Goal: Transaction & Acquisition: Purchase product/service

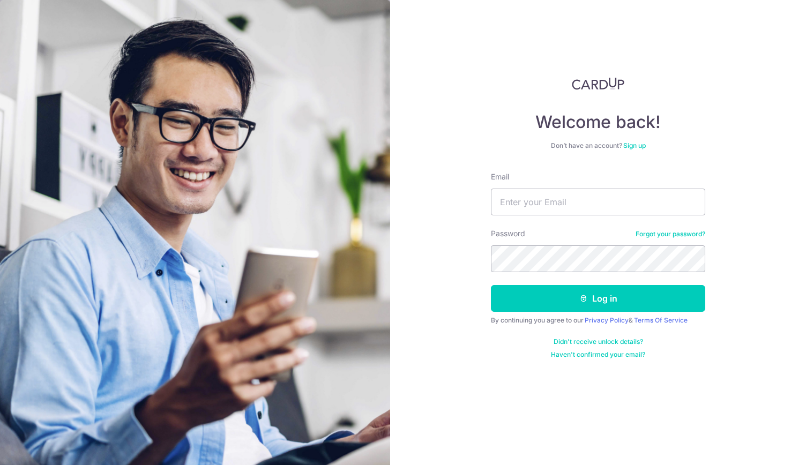
type input "yasin.raza@gmail.com"
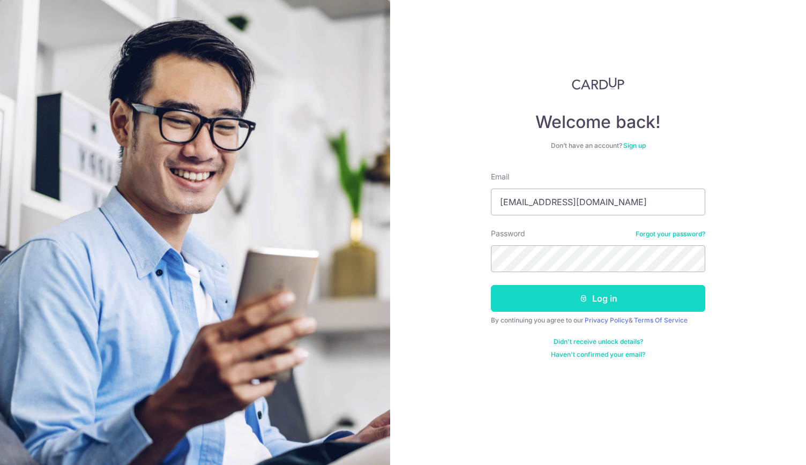
click at [533, 305] on button "Log in" at bounding box center [598, 298] width 214 height 27
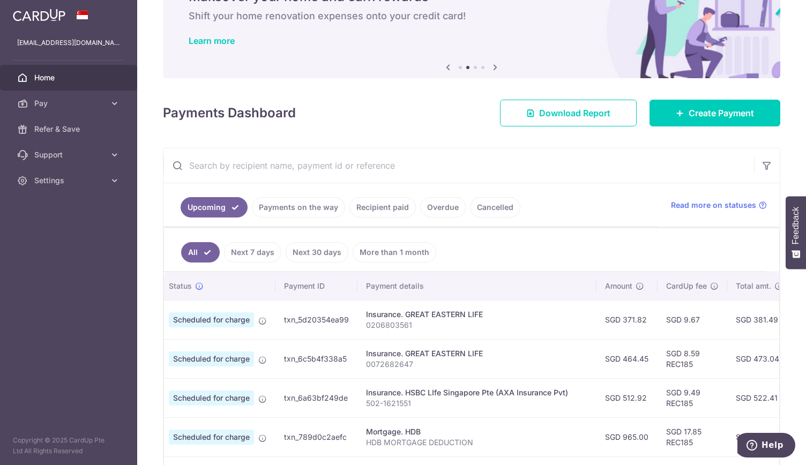
scroll to position [45, 0]
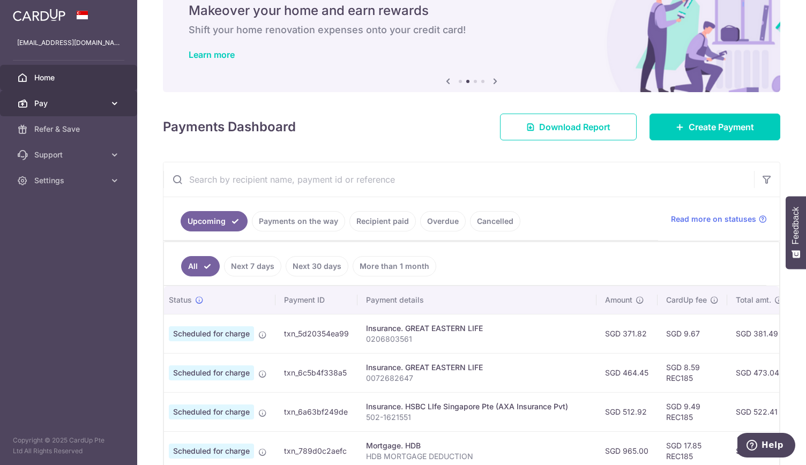
click at [80, 100] on span "Pay" at bounding box center [69, 103] width 71 height 11
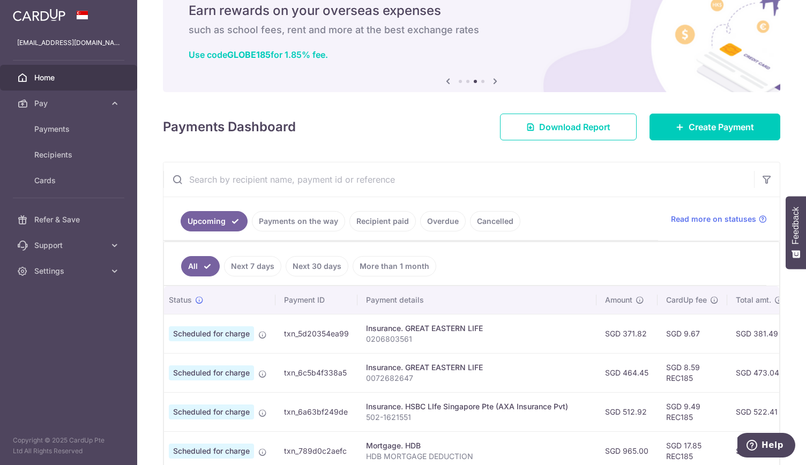
click at [309, 180] on input "text" at bounding box center [458, 179] width 590 height 34
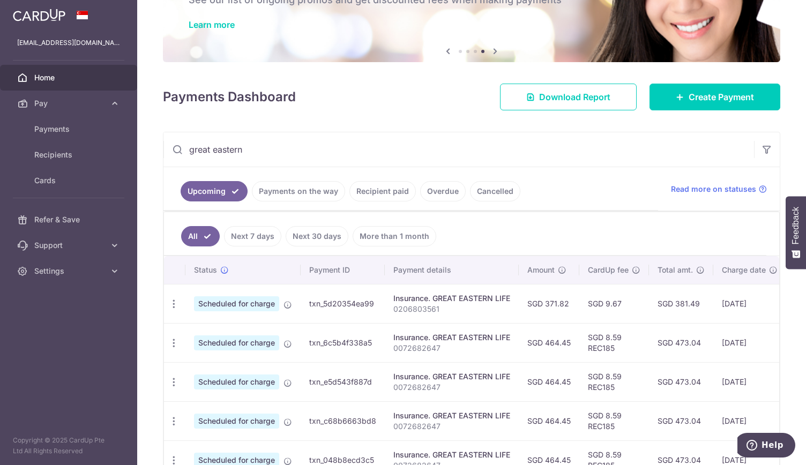
scroll to position [0, 0]
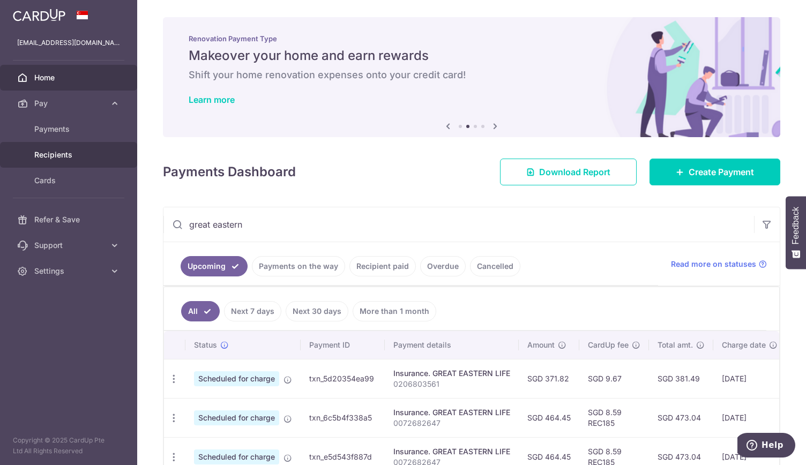
type input "great eastern"
click at [54, 148] on link "Recipients" at bounding box center [68, 155] width 137 height 26
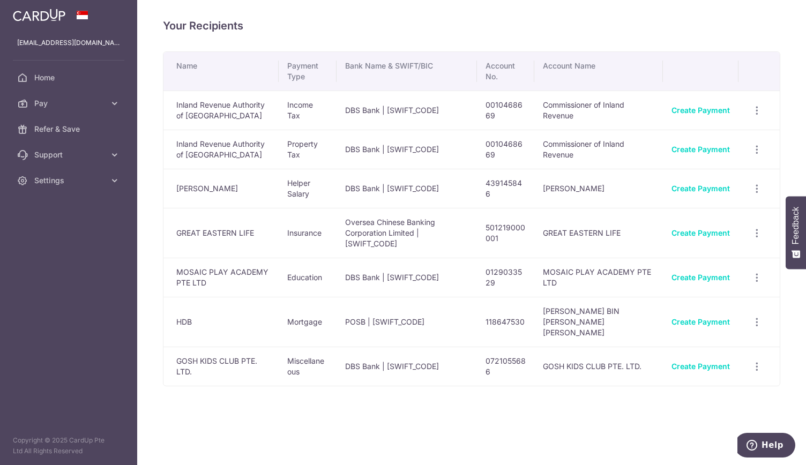
click at [199, 221] on td "GREAT EASTERN LIFE" at bounding box center [220, 233] width 115 height 50
click at [691, 228] on link "Create Payment" at bounding box center [700, 232] width 58 height 9
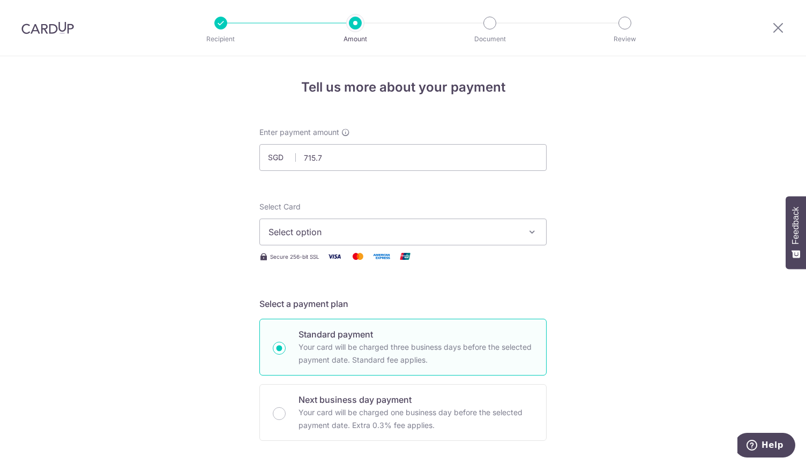
type input "715.75"
click at [478, 239] on button "Select option" at bounding box center [402, 232] width 287 height 27
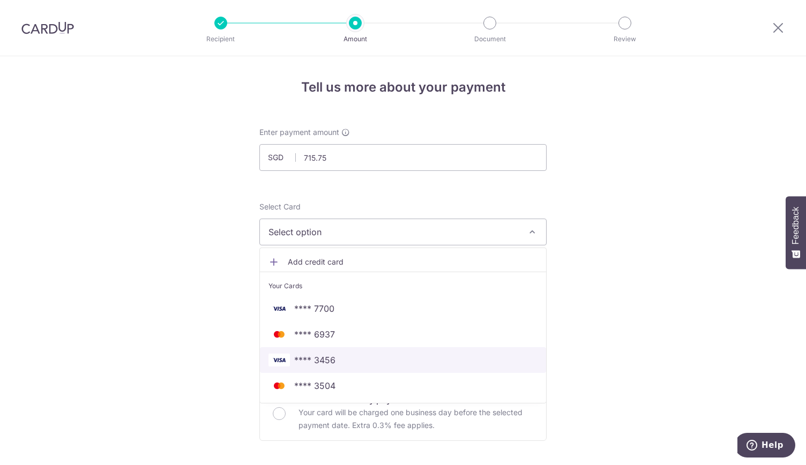
click at [314, 362] on span "**** 3456" at bounding box center [314, 360] width 41 height 13
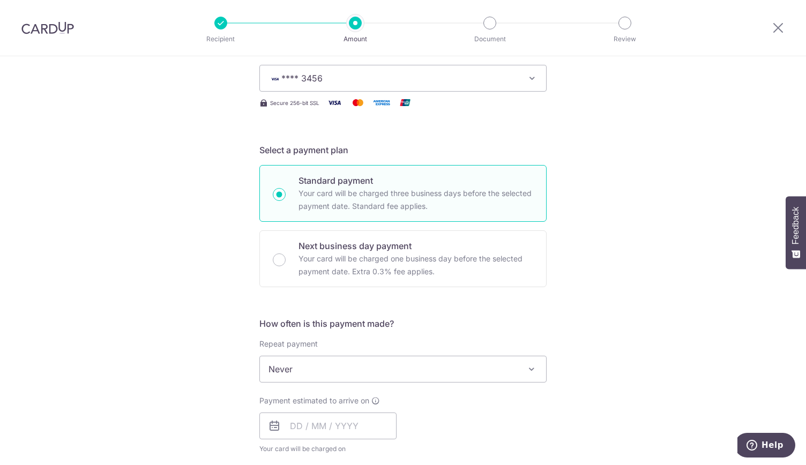
scroll to position [154, 0]
click at [303, 365] on span "Never" at bounding box center [403, 369] width 286 height 26
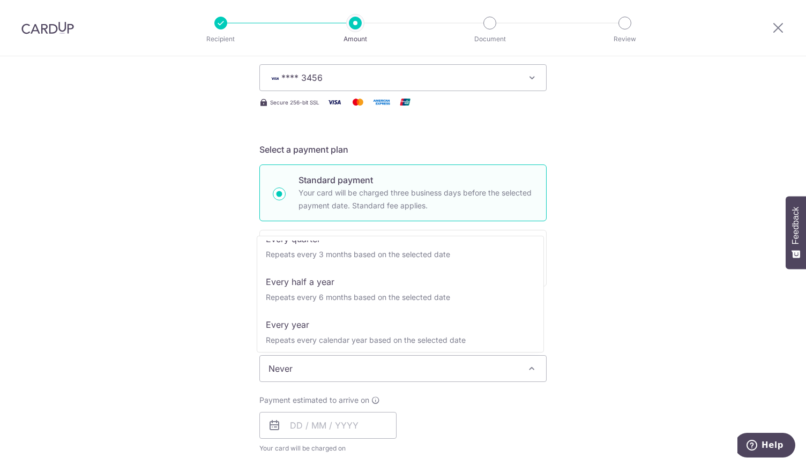
scroll to position [145, 0]
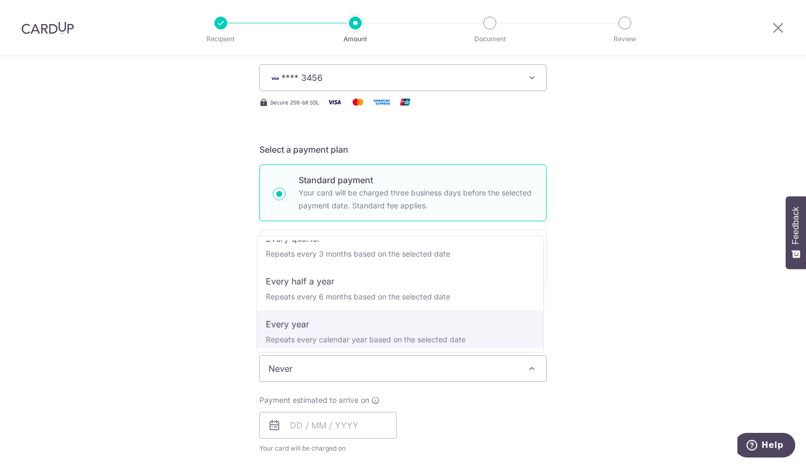
select select "6"
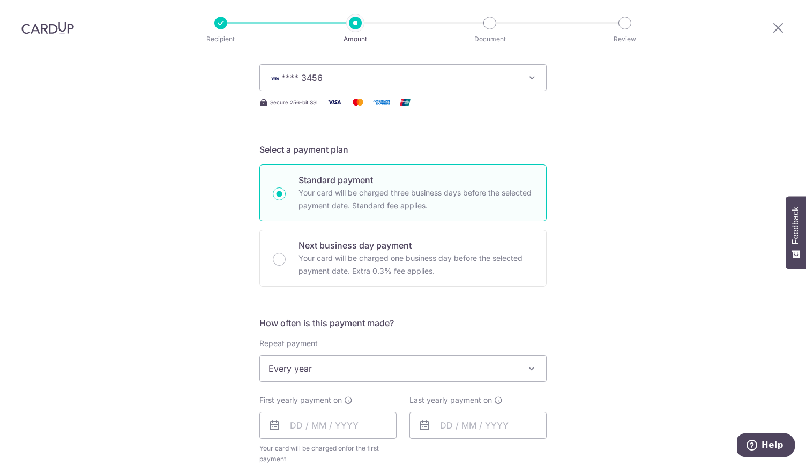
scroll to position [277, 0]
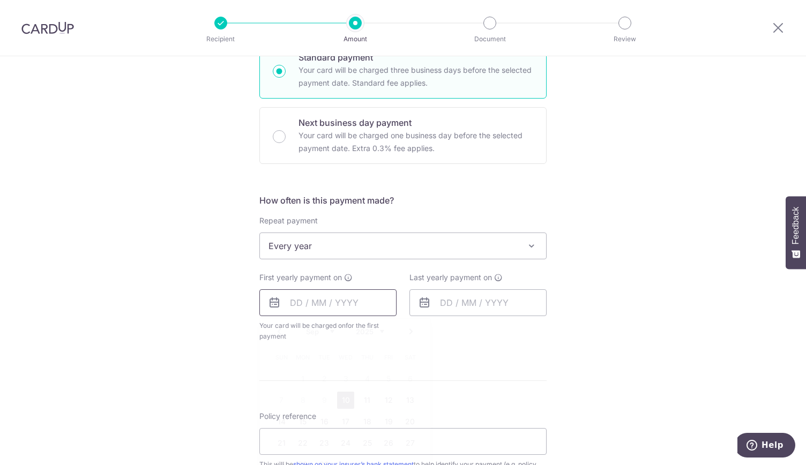
click at [290, 304] on input "text" at bounding box center [327, 302] width 137 height 27
click at [340, 400] on link "10" at bounding box center [345, 400] width 17 height 17
type input "[DATE]"
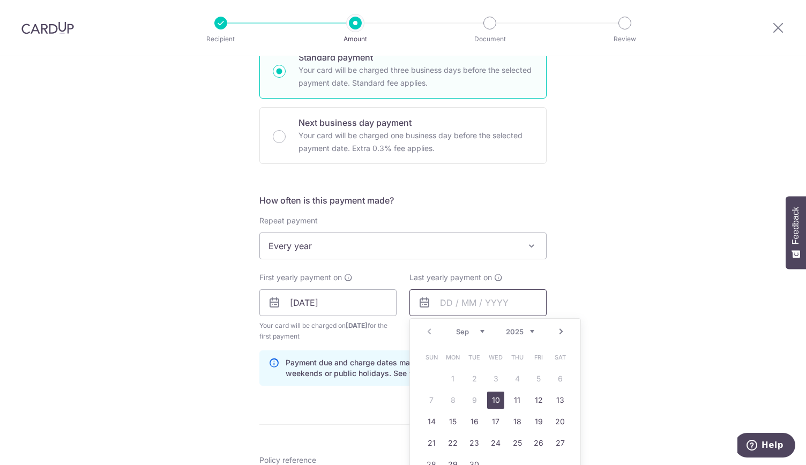
click at [454, 306] on input "text" at bounding box center [477, 302] width 137 height 27
click at [521, 330] on select "2025 2026 2027 2028 2029 2030 2031 2032 2033 2034 2035" at bounding box center [520, 331] width 28 height 9
click at [424, 326] on link "Prev" at bounding box center [429, 331] width 13 height 13
click at [535, 396] on link "10" at bounding box center [538, 400] width 17 height 17
type input "10/08/2035"
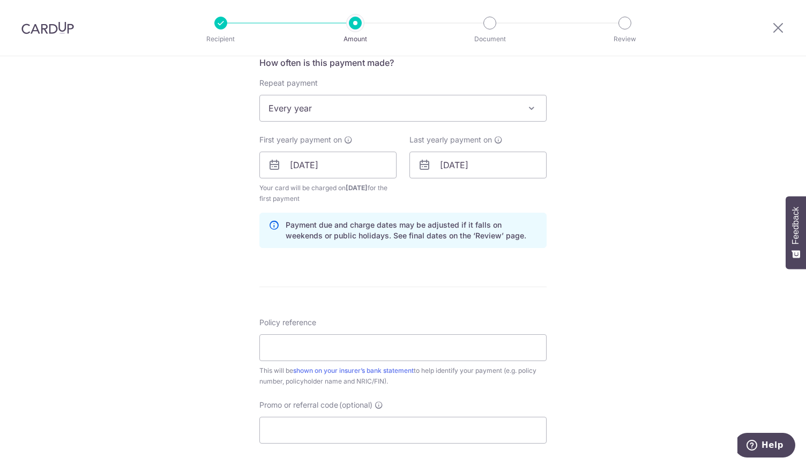
scroll to position [415, 0]
click at [404, 338] on input "Policy reference" at bounding box center [402, 347] width 287 height 27
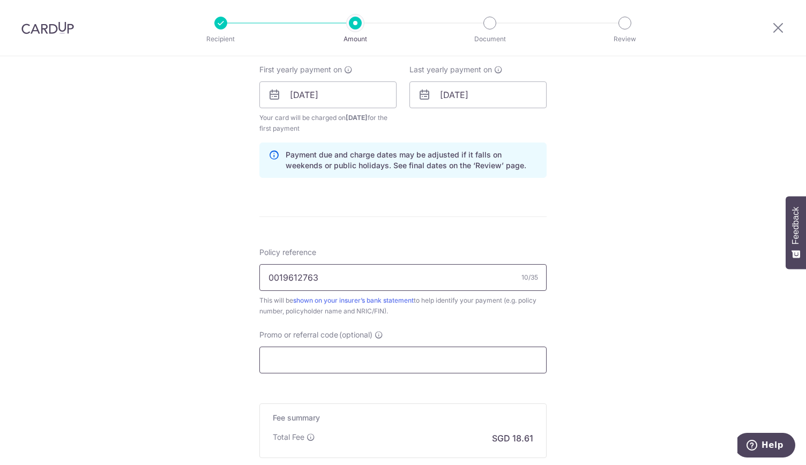
type input "0019612763"
click at [369, 359] on input "Promo or referral code (optional)" at bounding box center [402, 360] width 287 height 27
paste input "MILELION"
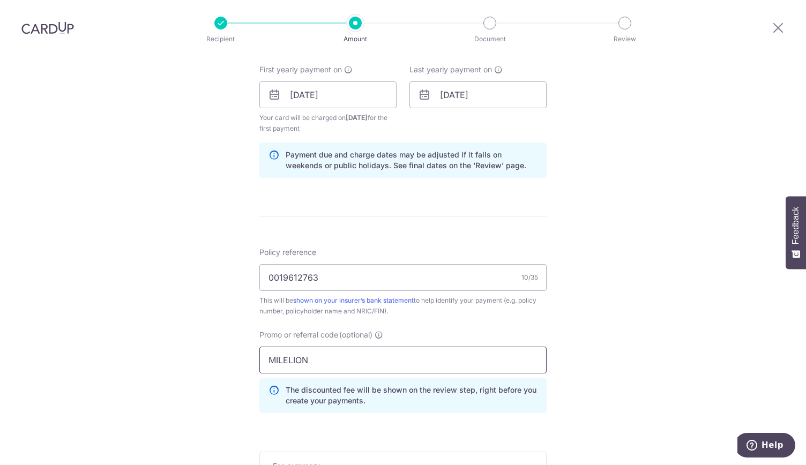
scroll to position [649, 0]
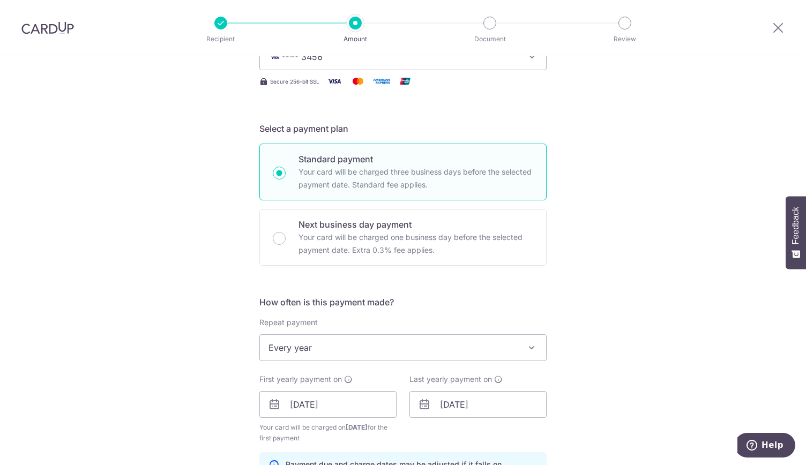
type input "MILELION"
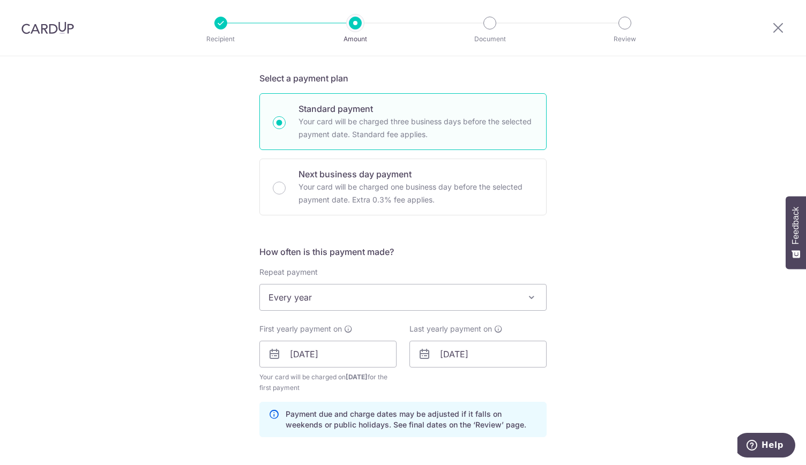
click at [426, 348] on icon at bounding box center [424, 354] width 13 height 13
click at [441, 355] on input "10/08/2035" at bounding box center [477, 354] width 137 height 27
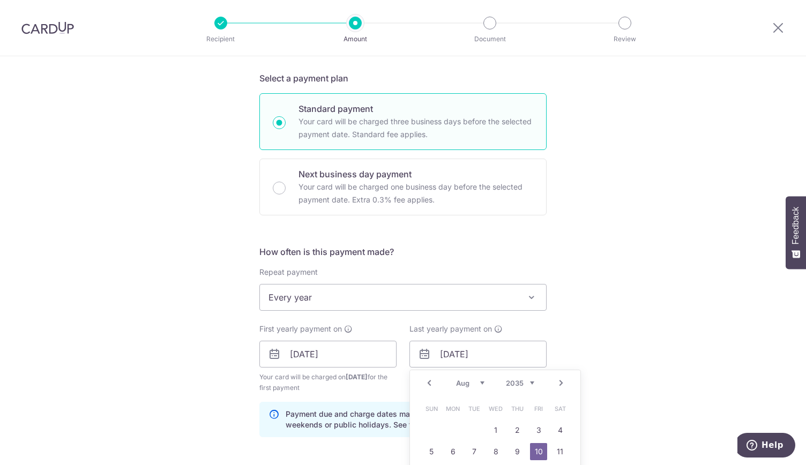
click at [508, 382] on select "2025 2026 2027 2028 2029 2030 2031 2032 2033 2034 2035" at bounding box center [520, 383] width 28 height 9
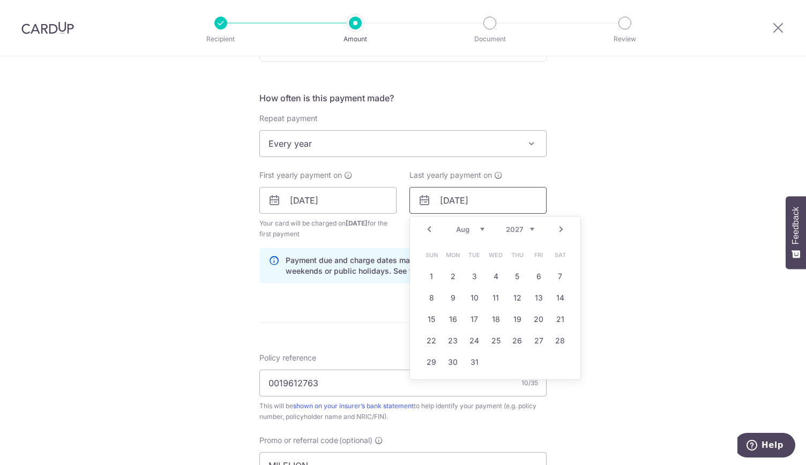
scroll to position [395, 0]
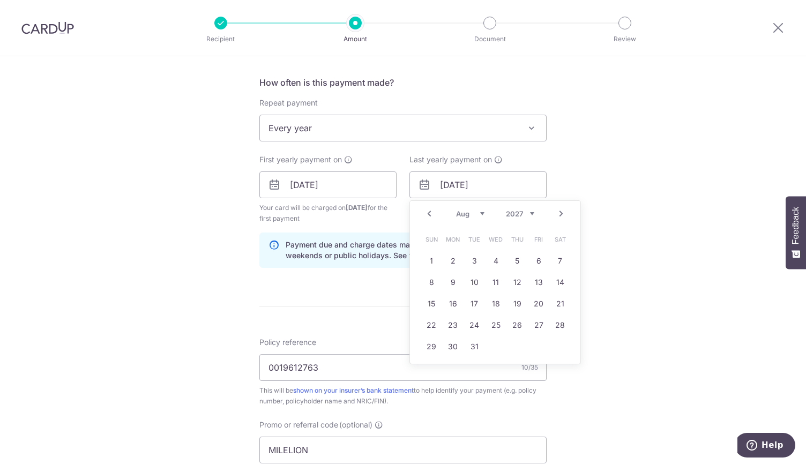
click at [580, 186] on div "Tell us more about your payment Enter payment amount SGD 715.75 715.75 Select C…" at bounding box center [403, 197] width 806 height 1072
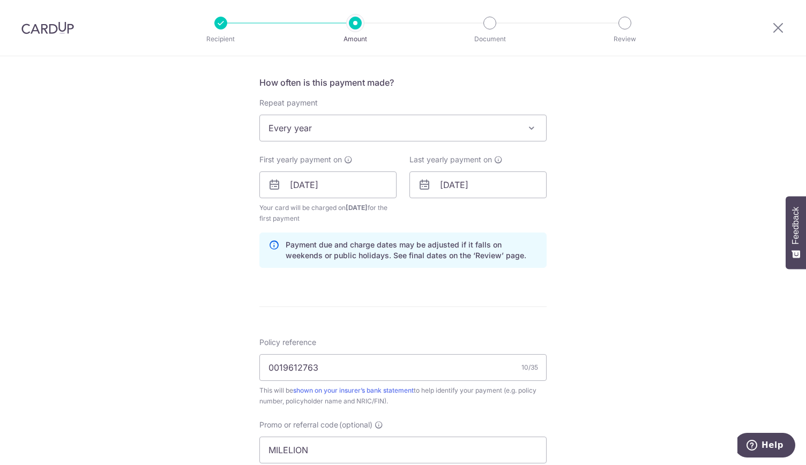
scroll to position [660, 0]
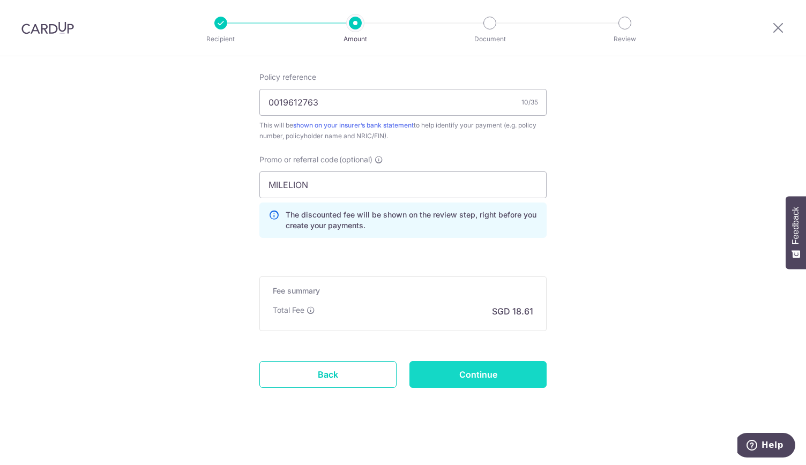
click at [454, 367] on input "Continue" at bounding box center [477, 374] width 137 height 27
type input "Create Schedule"
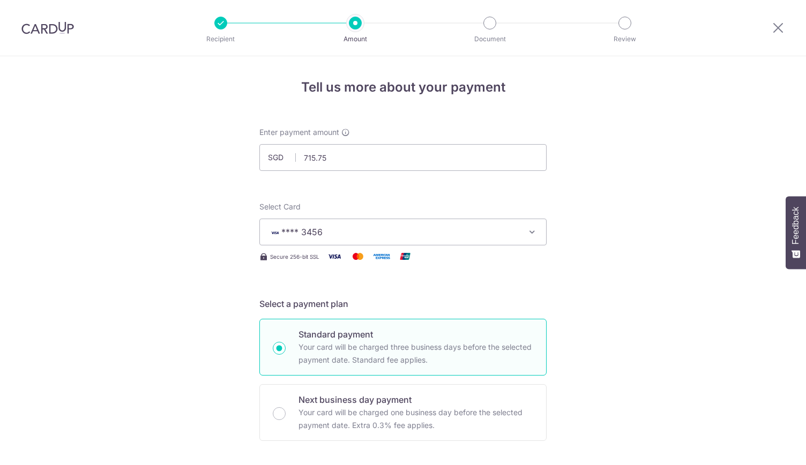
scroll to position [621, 0]
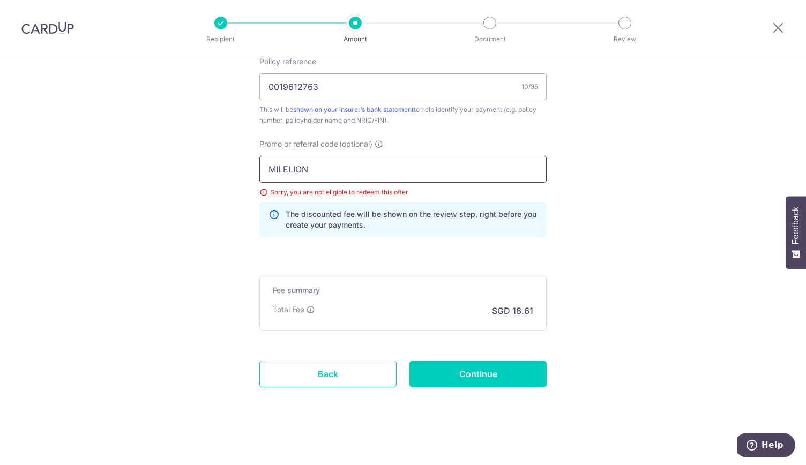
click at [303, 170] on input "MILELION" at bounding box center [402, 169] width 287 height 27
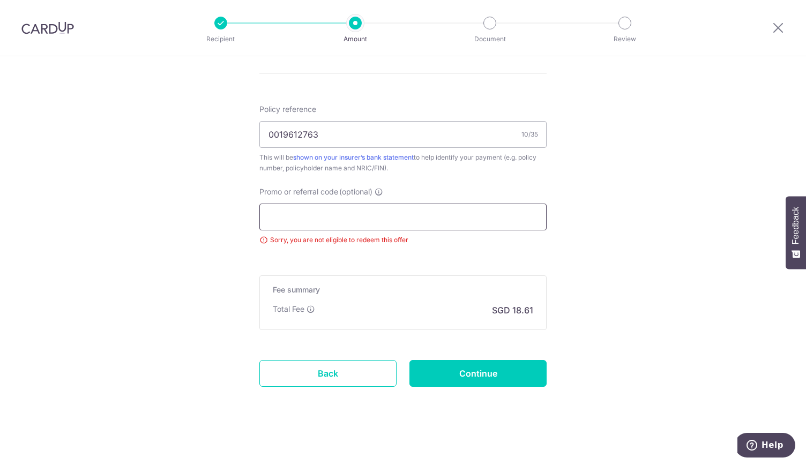
paste input "REC185"
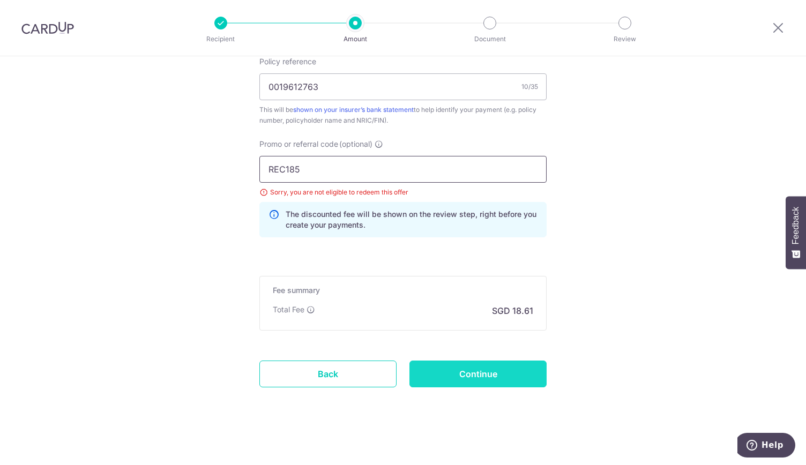
type input "REC185"
click at [442, 369] on input "Continue" at bounding box center [477, 373] width 137 height 27
type input "Update Schedule"
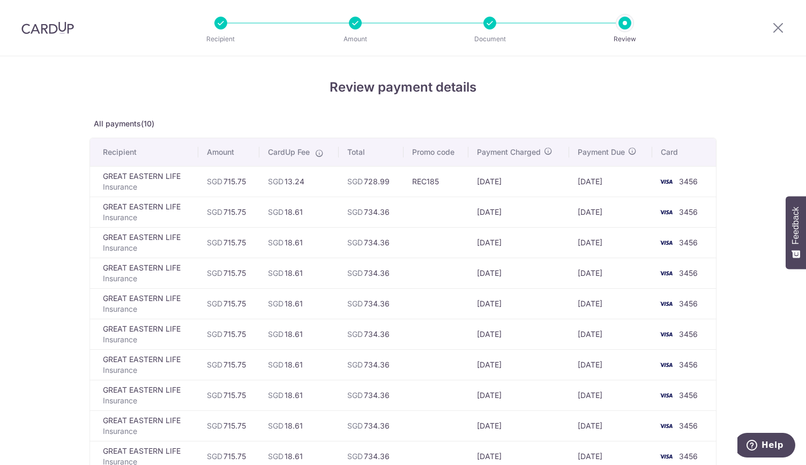
click at [490, 20] on div at bounding box center [489, 23] width 13 height 13
click at [771, 28] on icon at bounding box center [777, 27] width 13 height 13
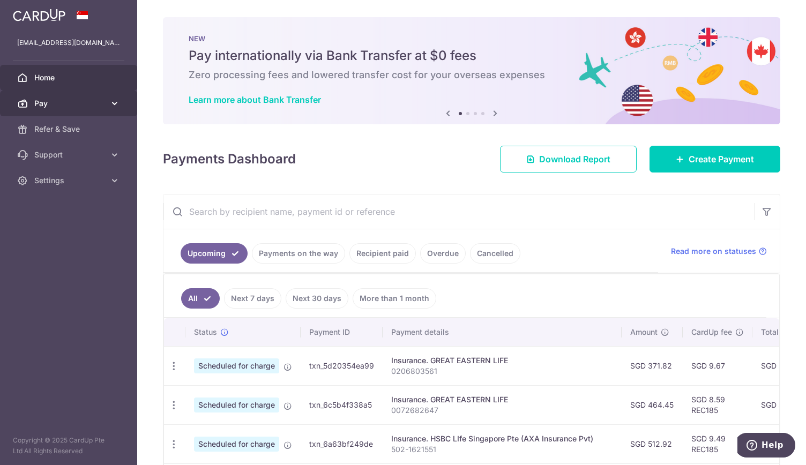
click at [47, 92] on link "Pay" at bounding box center [68, 104] width 137 height 26
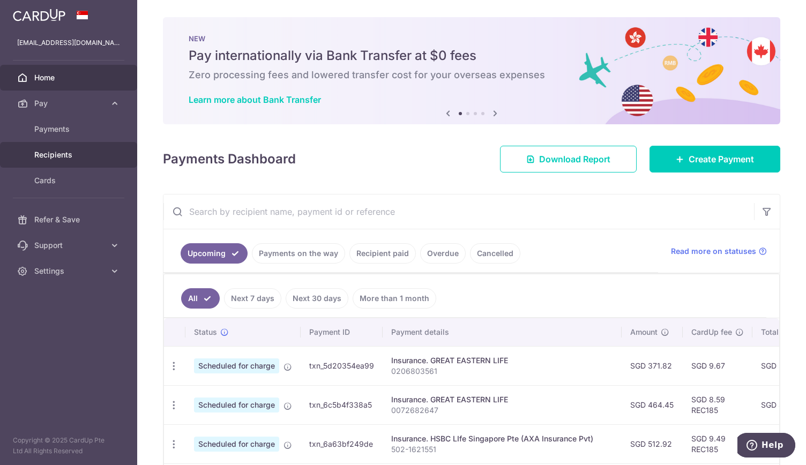
click at [36, 155] on span "Recipients" at bounding box center [69, 154] width 71 height 11
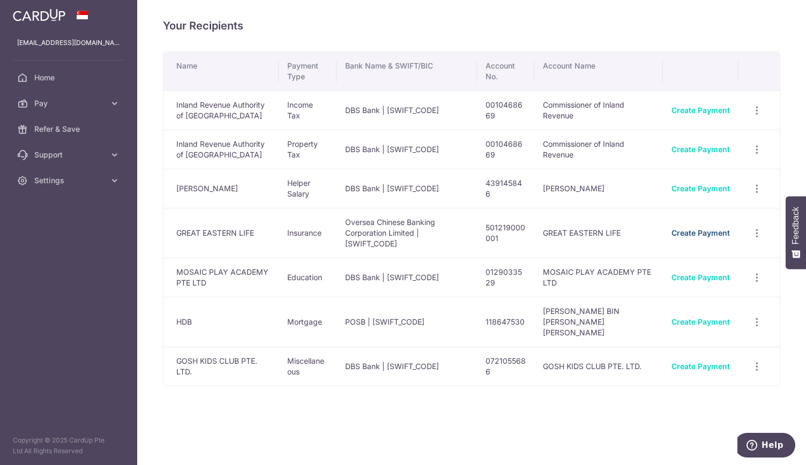
click at [686, 228] on link "Create Payment" at bounding box center [700, 232] width 58 height 9
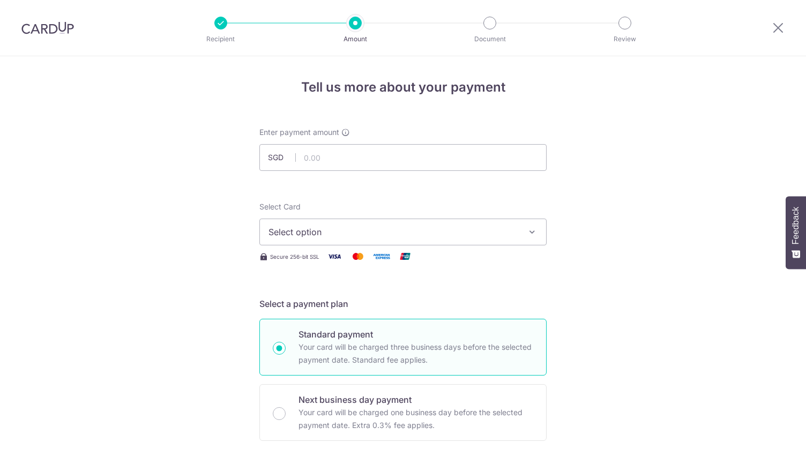
click at [342, 146] on input "text" at bounding box center [402, 157] width 287 height 27
type input "715.75"
click at [291, 216] on div "Select Card Select option Add credit card Your Cards **** 7700 **** 6937 **** 3…" at bounding box center [402, 223] width 287 height 44
click at [287, 229] on span "Select option" at bounding box center [393, 232] width 250 height 13
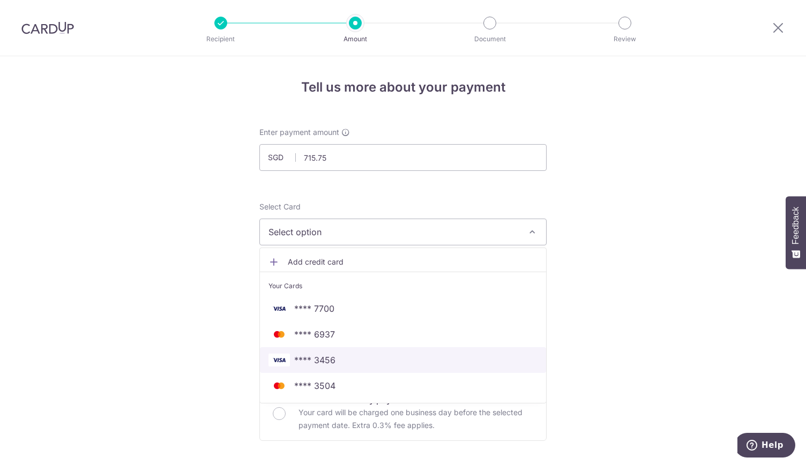
click at [309, 363] on span "**** 3456" at bounding box center [314, 360] width 41 height 13
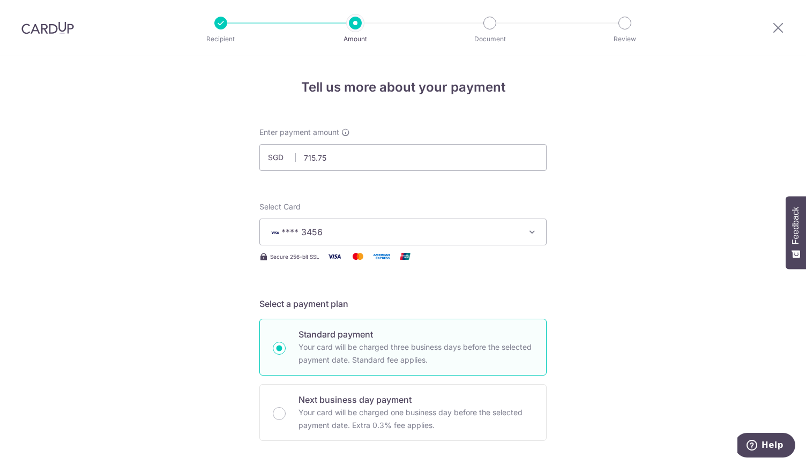
scroll to position [247, 0]
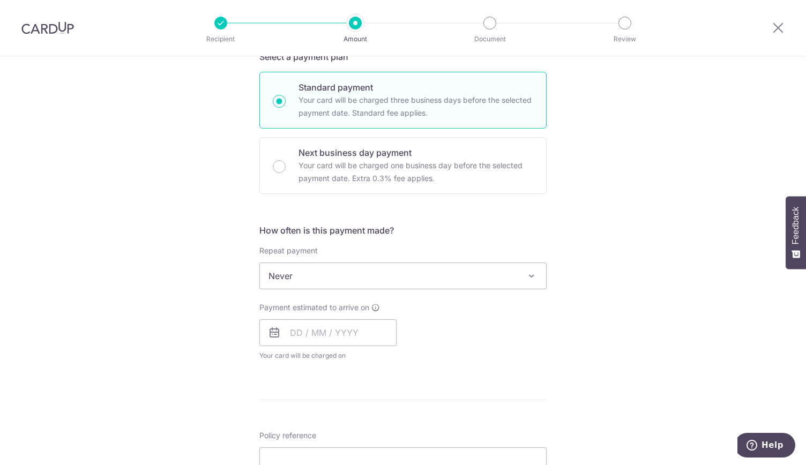
click at [298, 267] on div "Repeat payment Never Every week Every month Every quarter Every half a year Eve…" at bounding box center [402, 267] width 287 height 44
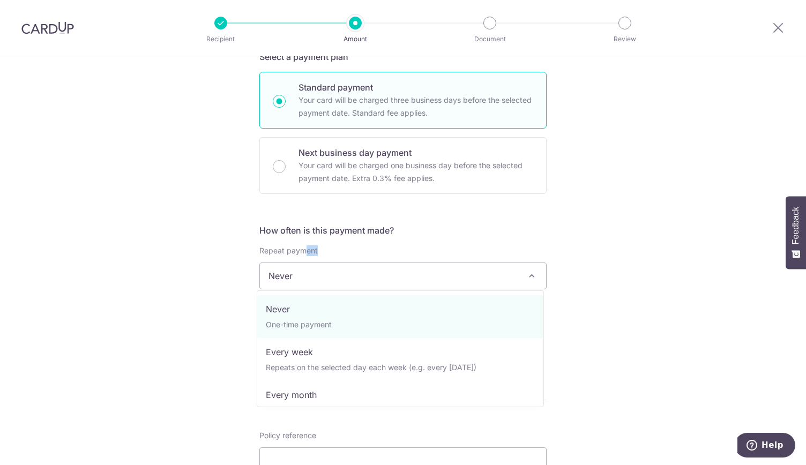
click at [291, 274] on span "Never" at bounding box center [403, 276] width 286 height 26
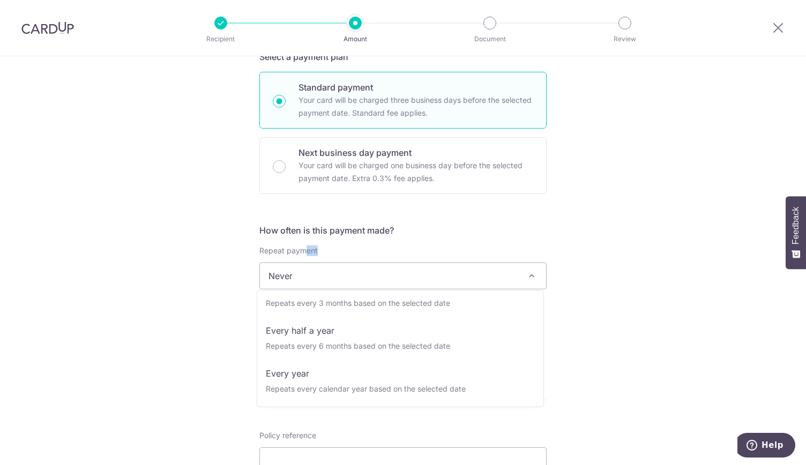
scroll to position [149, 0]
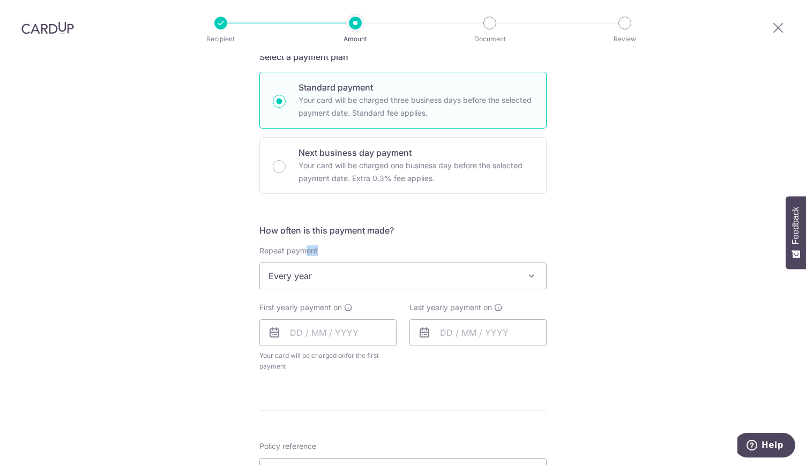
select select "6"
click at [288, 323] on input "text" at bounding box center [327, 332] width 137 height 27
drag, startPoint x: 345, startPoint y: 430, endPoint x: 465, endPoint y: 352, distance: 142.5
click at [345, 430] on link "10" at bounding box center [345, 430] width 17 height 17
type input "[DATE]"
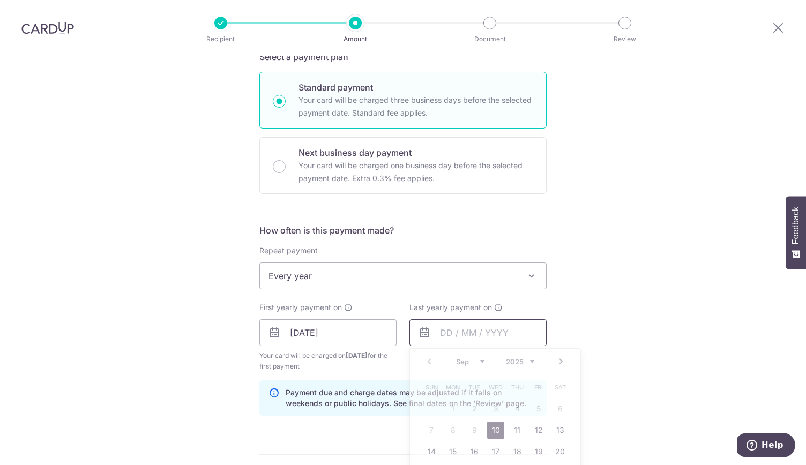
click at [464, 320] on input "text" at bounding box center [477, 332] width 137 height 27
click at [530, 358] on select "2025 2026 2027 2028 2029 2030 2031 2032 2033 2034 2035" at bounding box center [520, 361] width 28 height 9
click at [464, 362] on select "Jan Feb Mar Apr May Jun Jul Aug Sep Oct Nov Dec" at bounding box center [470, 361] width 28 height 9
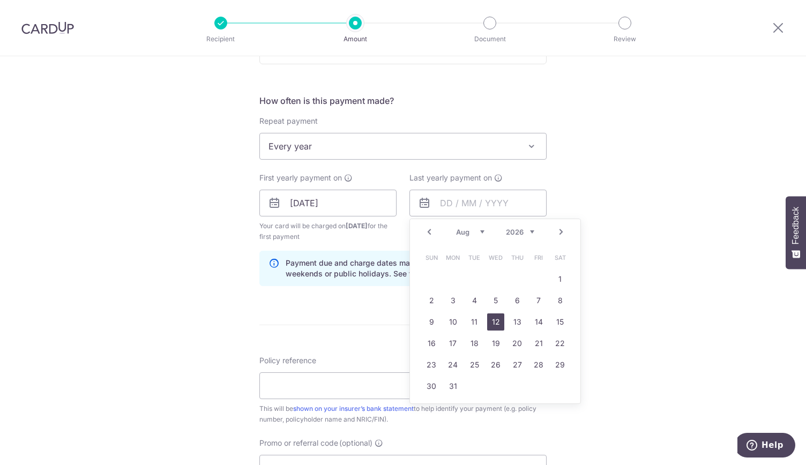
click at [497, 320] on link "12" at bounding box center [495, 321] width 17 height 17
type input "12/08/2026"
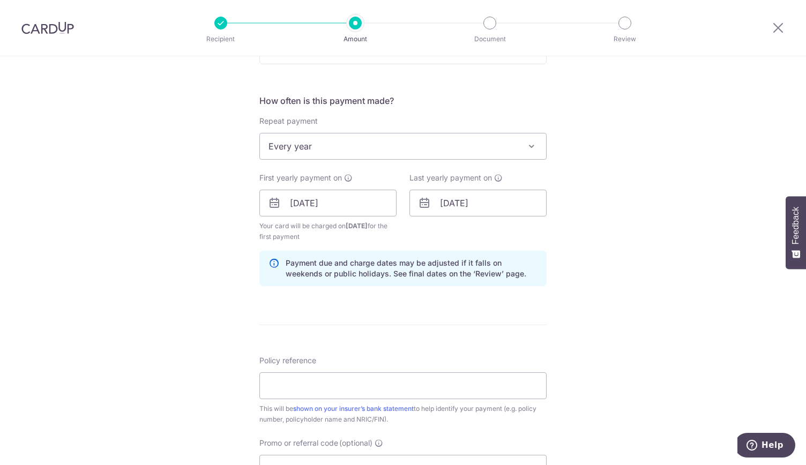
scroll to position [453, 0]
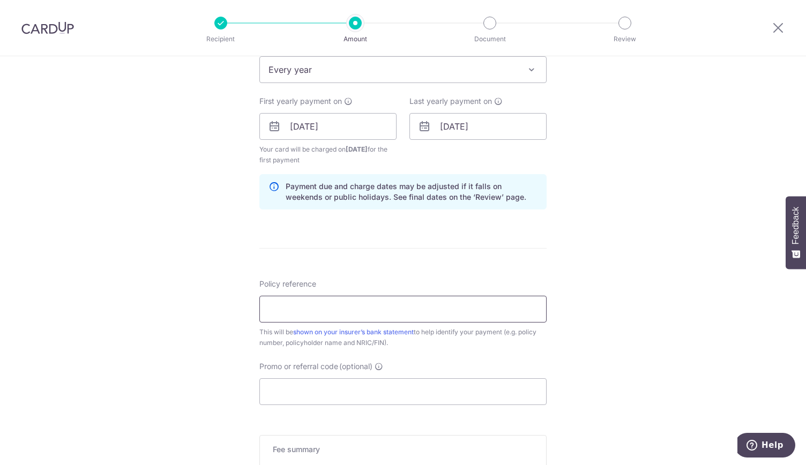
click at [447, 309] on input "Policy reference" at bounding box center [402, 309] width 287 height 27
type input "0019612763"
click at [286, 395] on input "Promo or referral code (optional)" at bounding box center [402, 391] width 287 height 27
click at [287, 394] on input "Promo or referral code (optional)" at bounding box center [402, 391] width 287 height 27
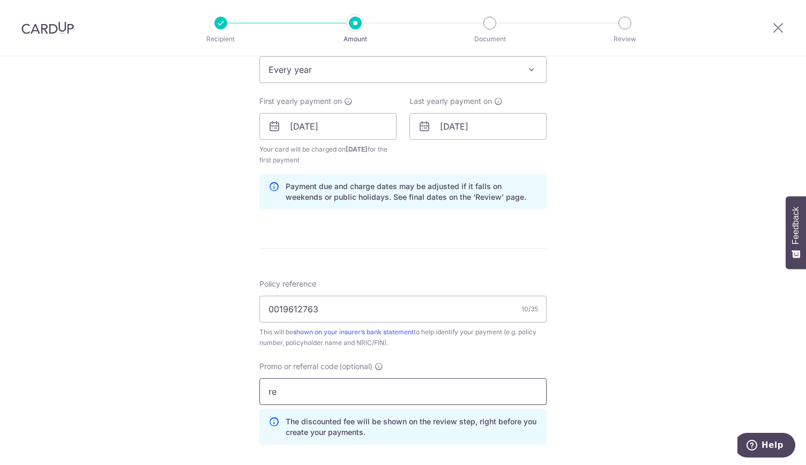
type input "r"
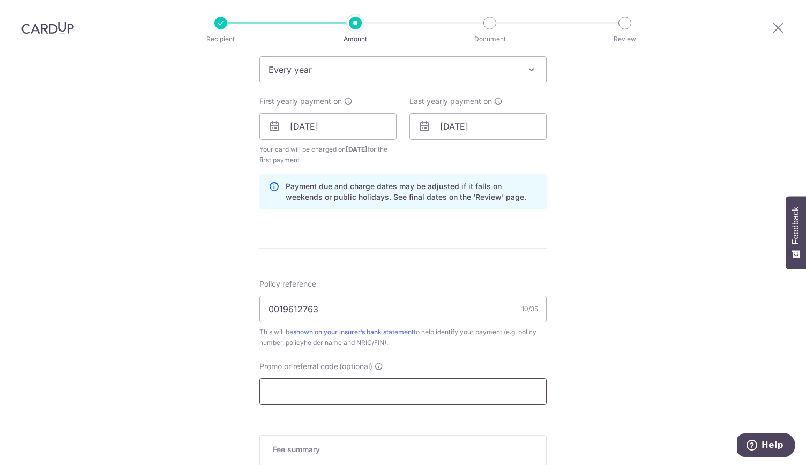
paste input "REC185"
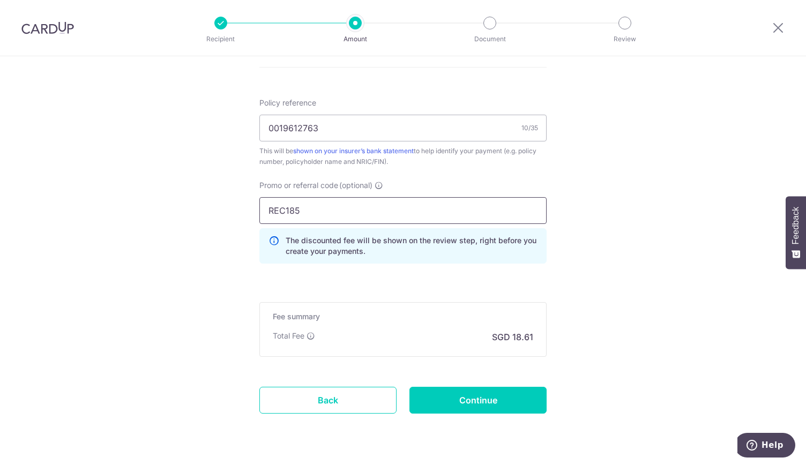
scroll to position [660, 0]
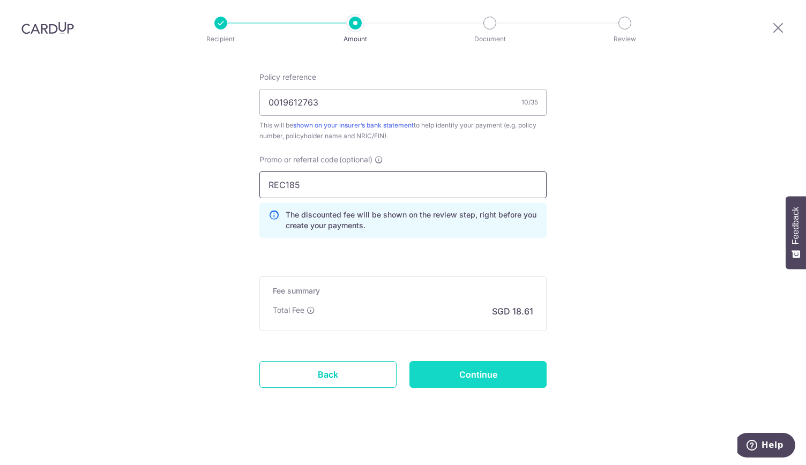
type input "REC185"
click at [444, 378] on input "Continue" at bounding box center [477, 374] width 137 height 27
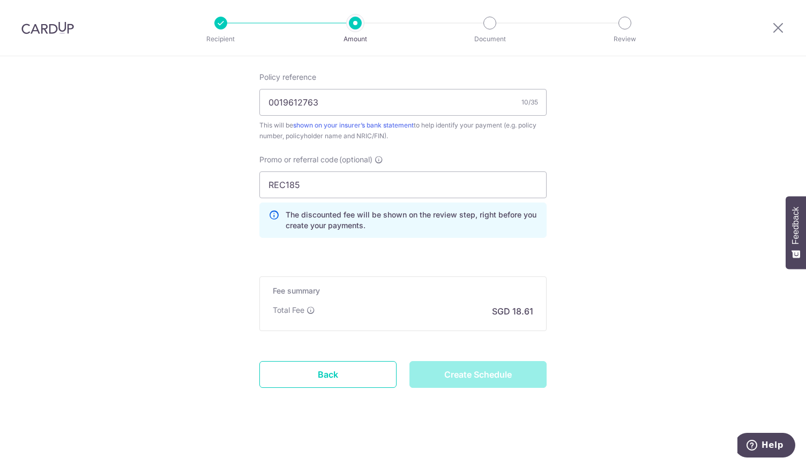
type input "Create Schedule"
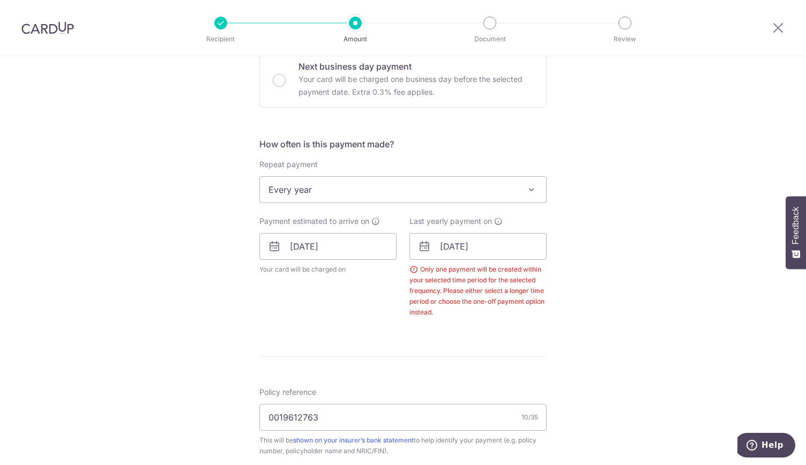
scroll to position [333, 0]
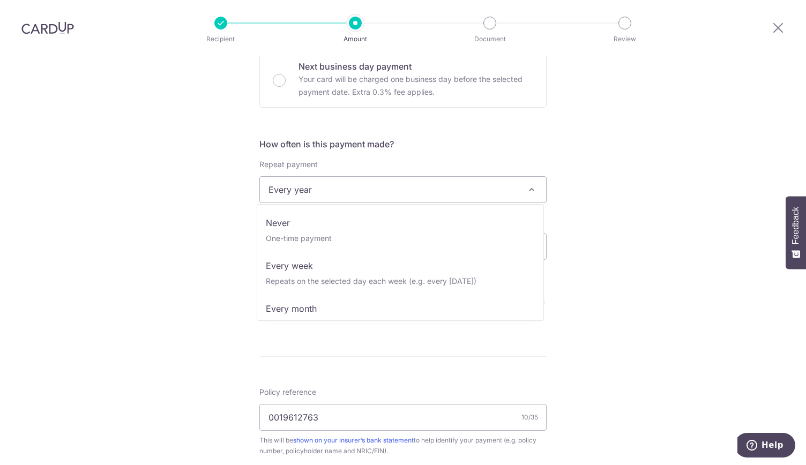
click at [364, 193] on span "Every year" at bounding box center [403, 190] width 286 height 26
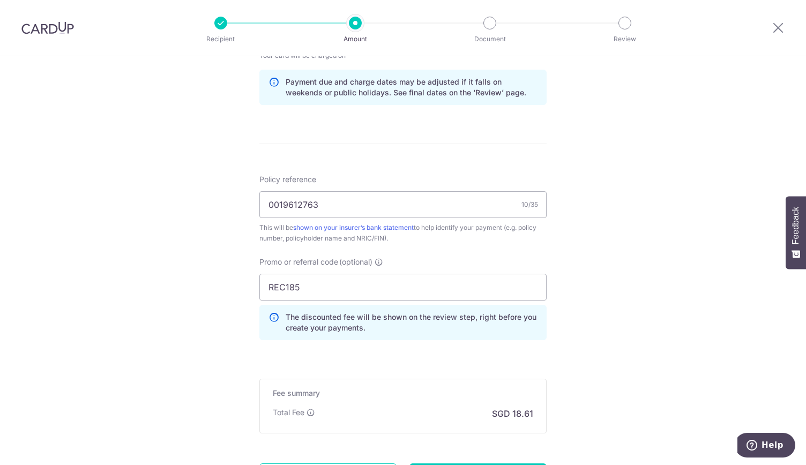
scroll to position [546, 0]
click at [351, 285] on input "REC185" at bounding box center [402, 288] width 287 height 27
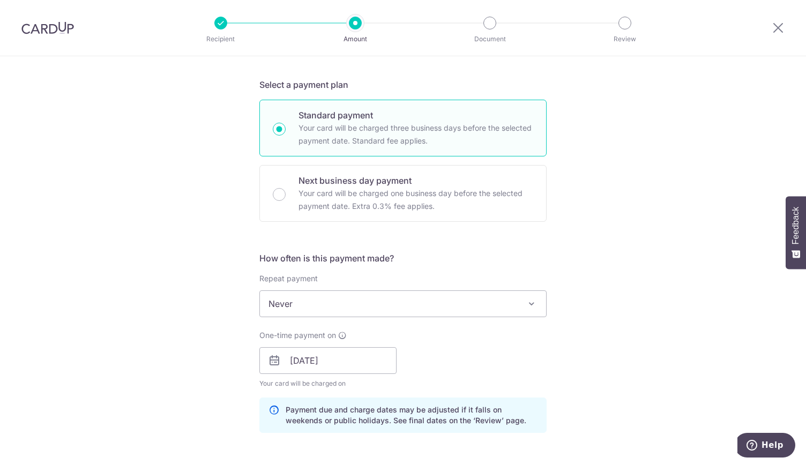
scroll to position [227, 0]
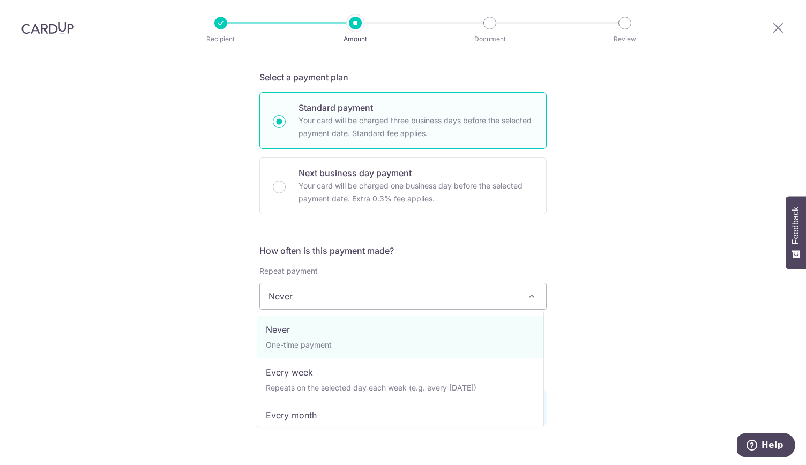
click at [351, 285] on span "Never" at bounding box center [403, 296] width 286 height 26
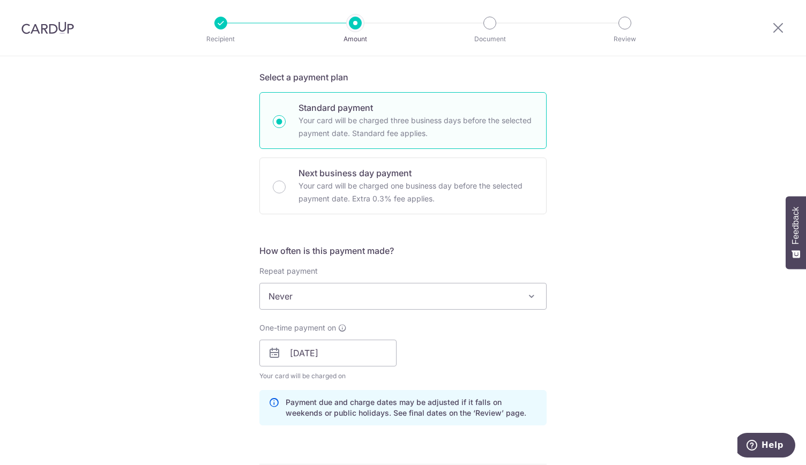
click at [351, 287] on span "Never" at bounding box center [403, 296] width 286 height 26
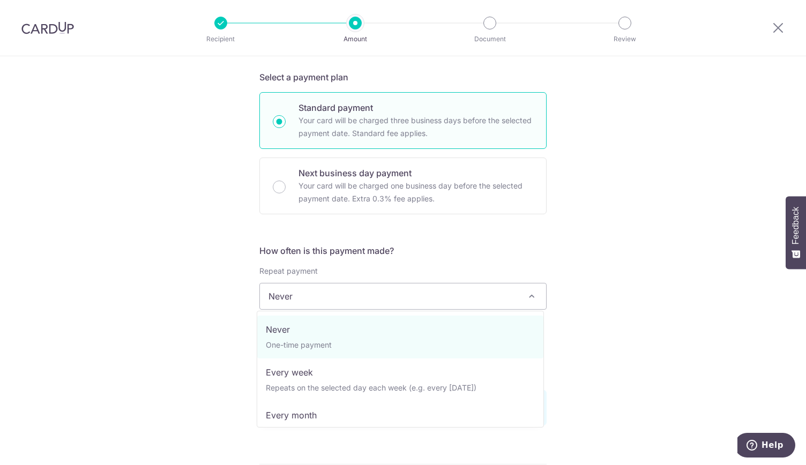
click at [351, 287] on span "Never" at bounding box center [403, 296] width 286 height 26
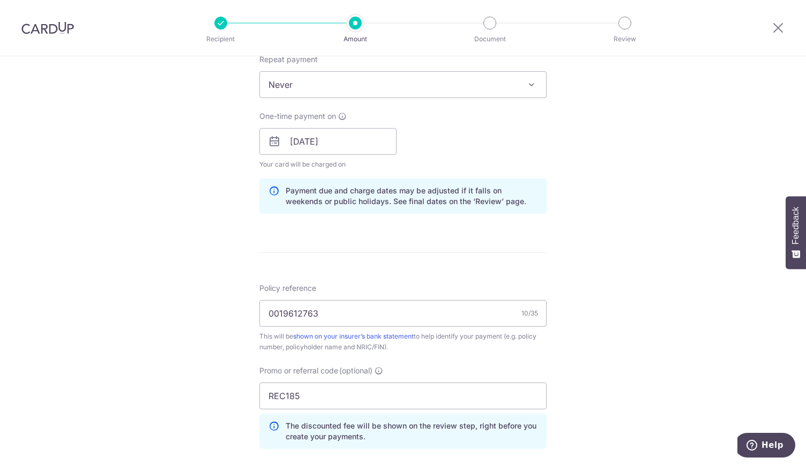
scroll to position [439, 0]
click at [315, 66] on div "Repeat payment Never Every week Every month Every quarter Every half a year Eve…" at bounding box center [402, 76] width 287 height 44
click at [300, 86] on span "Never" at bounding box center [403, 84] width 286 height 26
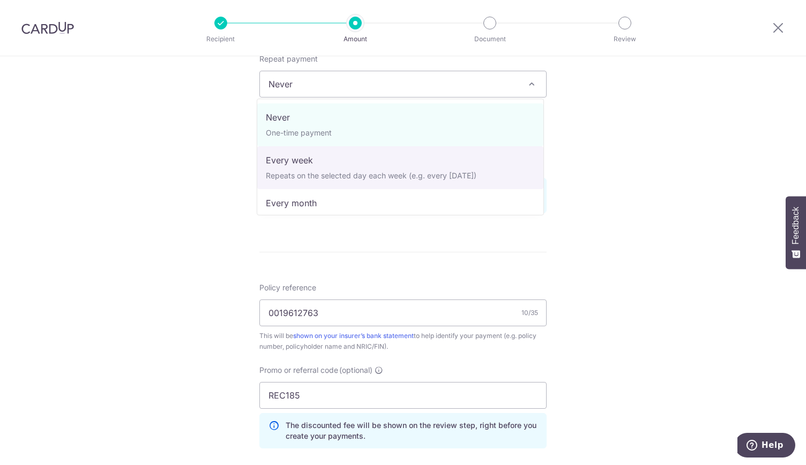
scroll to position [150, 0]
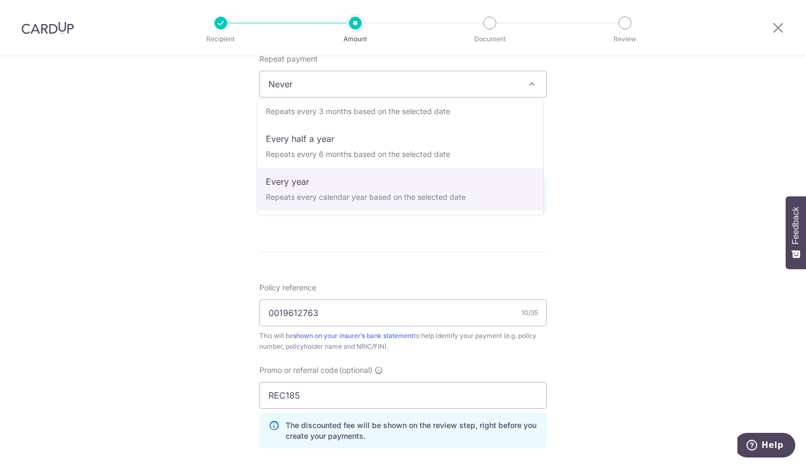
select select "6"
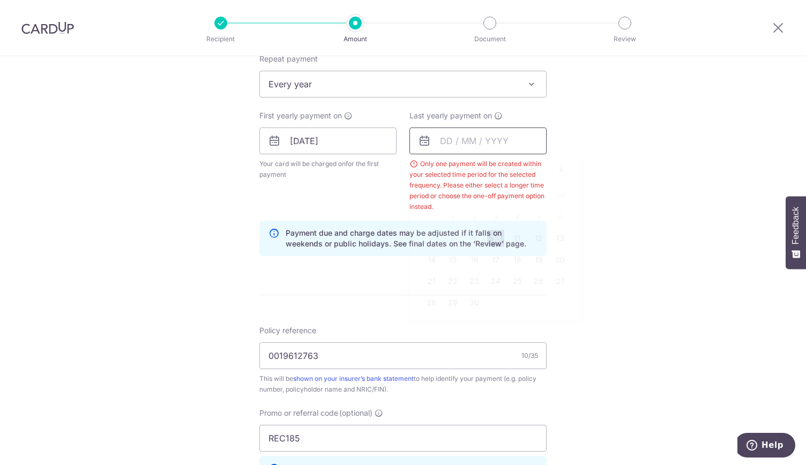
click at [495, 138] on input "text" at bounding box center [477, 140] width 137 height 27
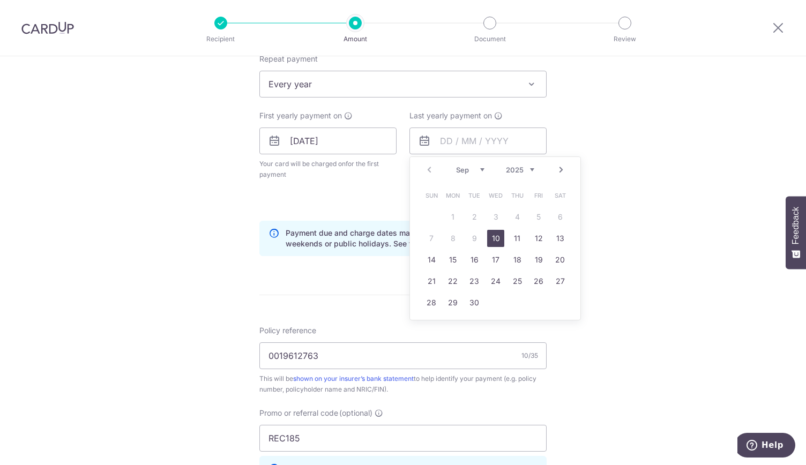
click at [518, 162] on div "Prev Next Sep Oct Nov Dec 2025 2026 2027 2028 2029 2030 2031 2032 2033 2034 2035" at bounding box center [495, 170] width 170 height 26
click at [517, 167] on select "2025 2026 2027 2028 2029 2030 2031 2032 2033 2034 2035" at bounding box center [520, 170] width 28 height 9
click at [461, 167] on select "Jan Feb Mar Apr May Jun Jul Aug Sep Oct Nov Dec" at bounding box center [470, 170] width 28 height 9
click at [475, 235] on link "10" at bounding box center [473, 238] width 17 height 17
type input "10/08/2027"
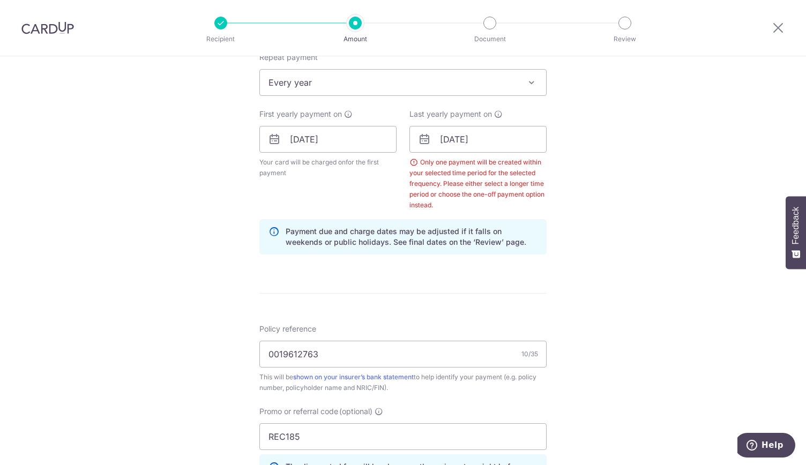
scroll to position [440, 0]
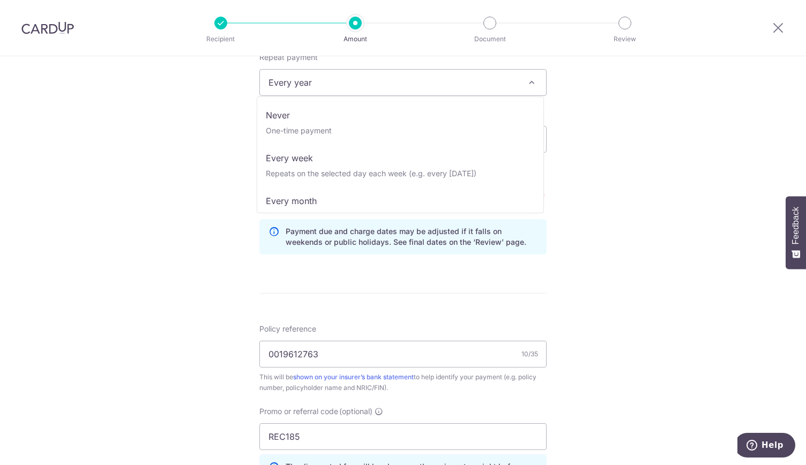
click at [387, 84] on span "Every year" at bounding box center [403, 83] width 286 height 26
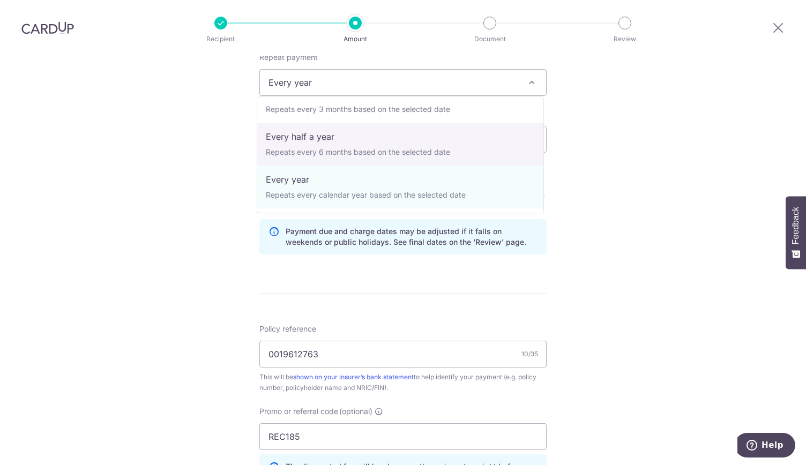
scroll to position [0, 0]
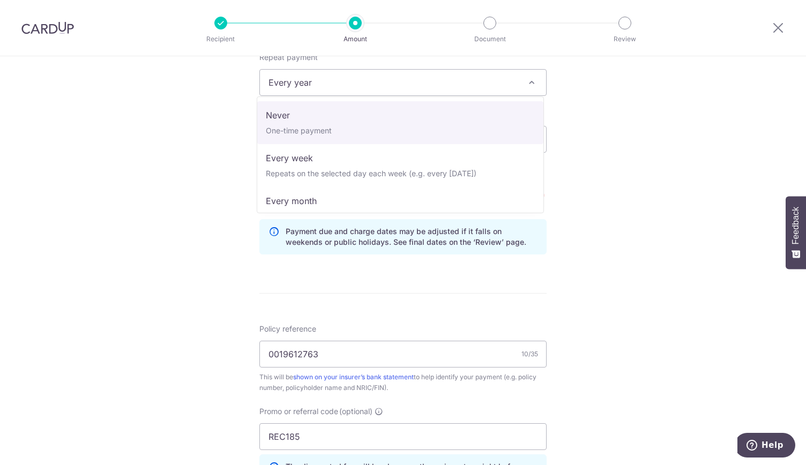
select select "1"
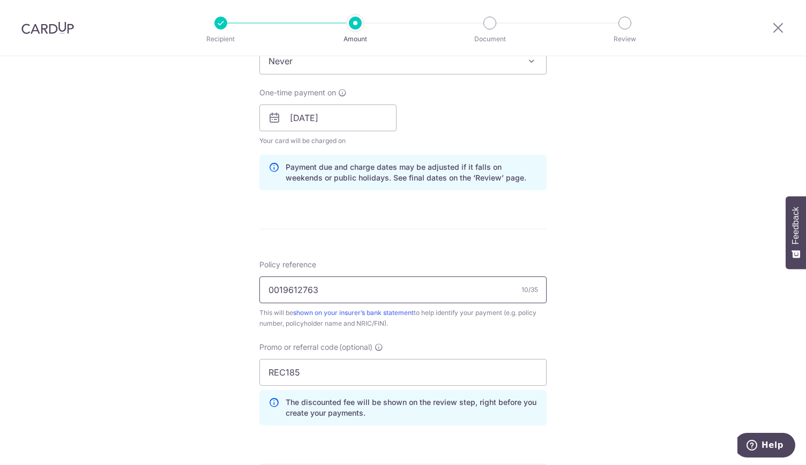
scroll to position [429, 0]
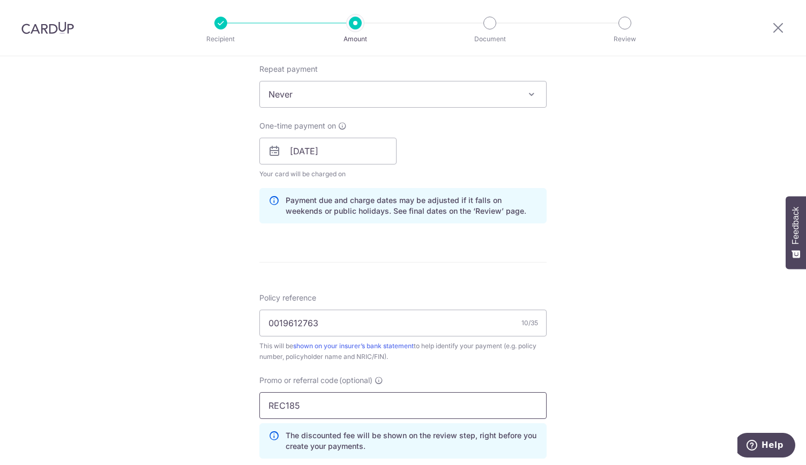
click at [292, 404] on input "REC185" at bounding box center [402, 405] width 287 height 27
paste input "OFF22"
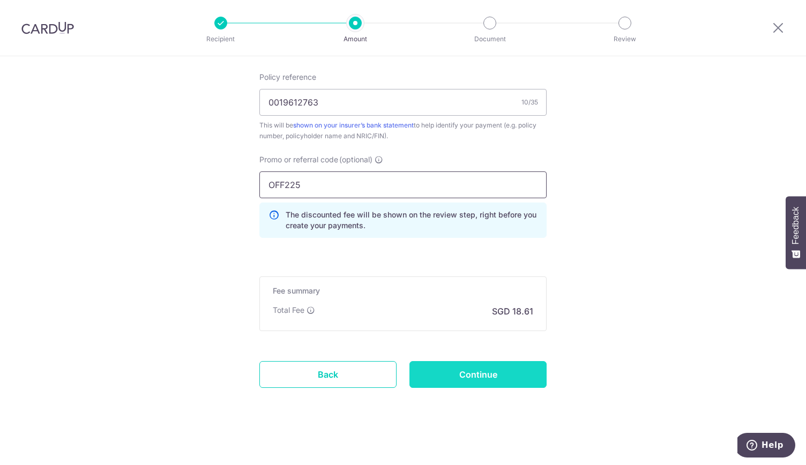
type input "OFF225"
click at [472, 368] on input "Continue" at bounding box center [477, 374] width 137 height 27
type input "Create Schedule"
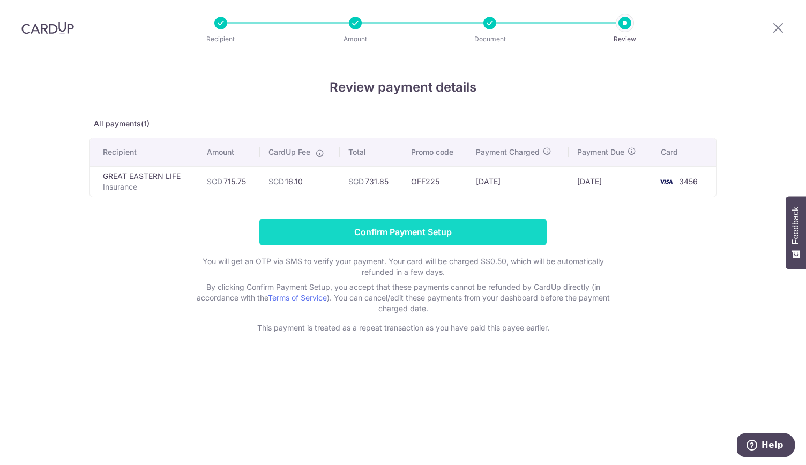
click at [322, 231] on input "Confirm Payment Setup" at bounding box center [402, 232] width 287 height 27
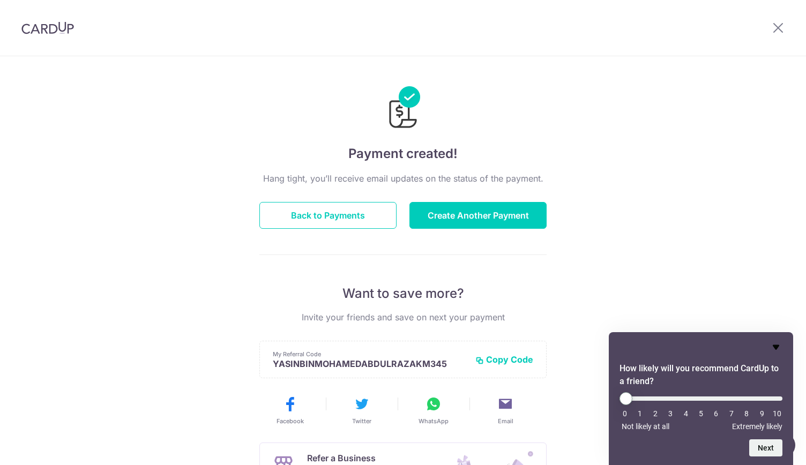
click at [773, 345] on icon "Hide survey" at bounding box center [775, 347] width 6 height 5
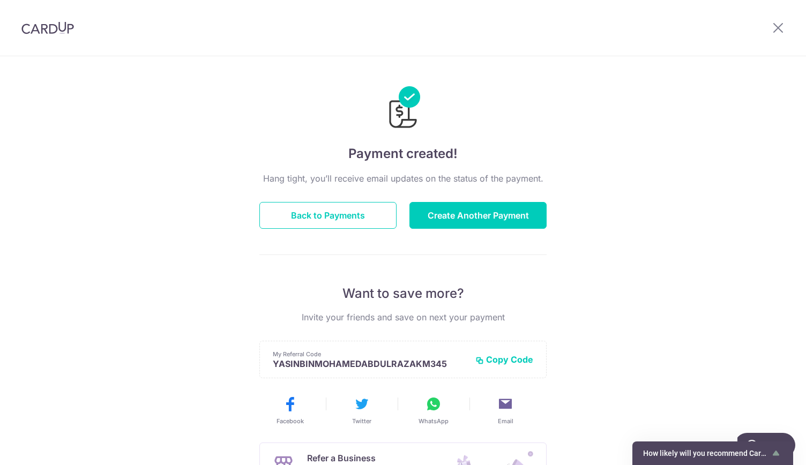
click at [634, 277] on div "Payment created! Hang tight, you’ll receive email updates on the status of the …" at bounding box center [403, 342] width 806 height 572
click at [780, 22] on icon at bounding box center [777, 27] width 13 height 13
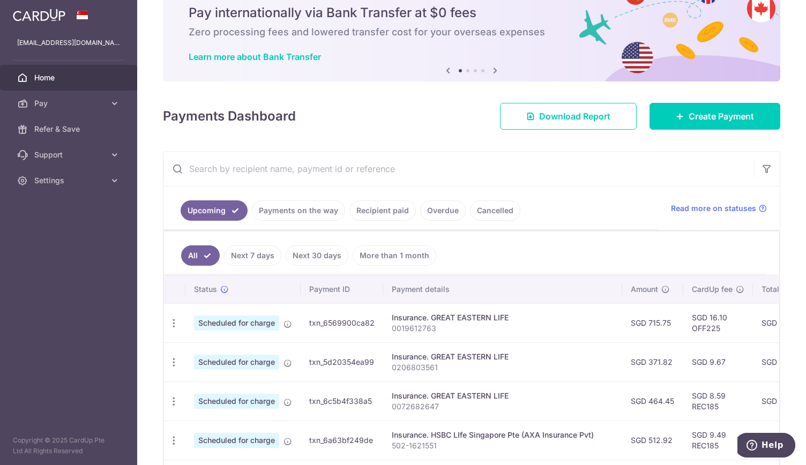
scroll to position [39, 0]
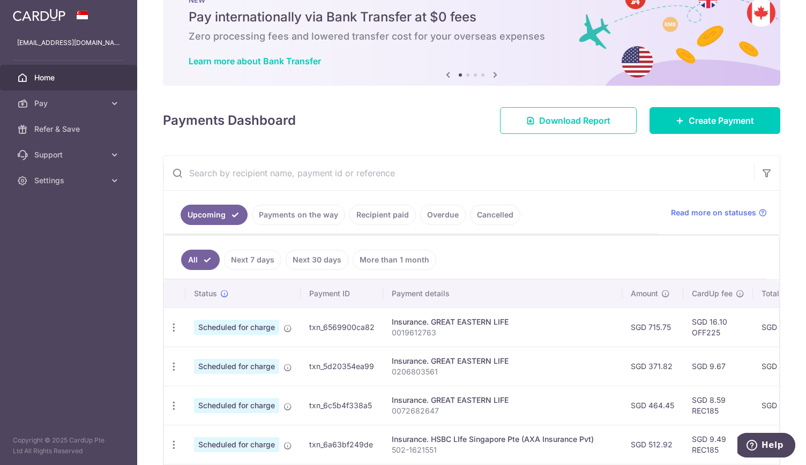
click at [300, 254] on link "Next 30 days" at bounding box center [316, 260] width 63 height 20
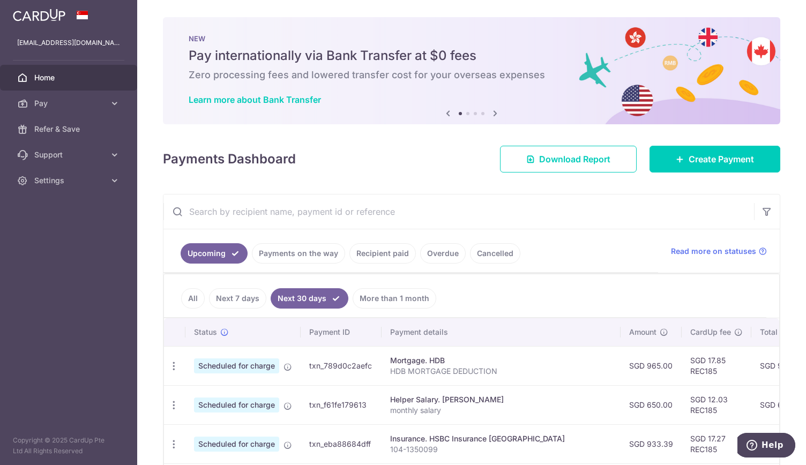
scroll to position [91, 0]
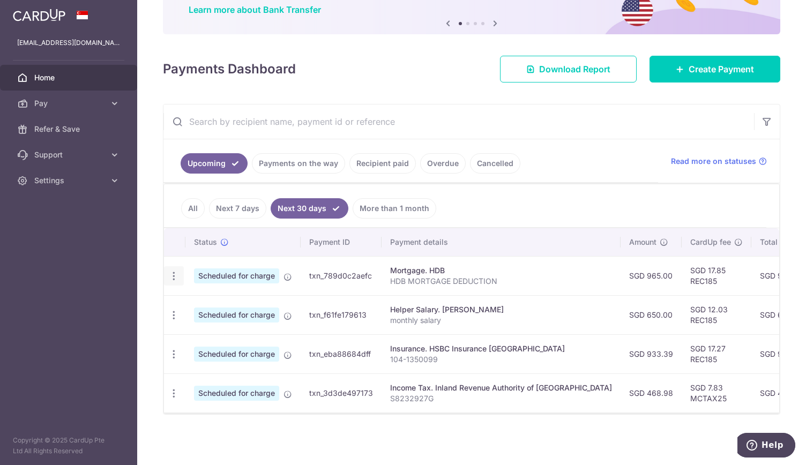
click at [169, 273] on icon "button" at bounding box center [173, 276] width 11 height 11
click at [201, 302] on span "Update payment" at bounding box center [230, 305] width 73 height 13
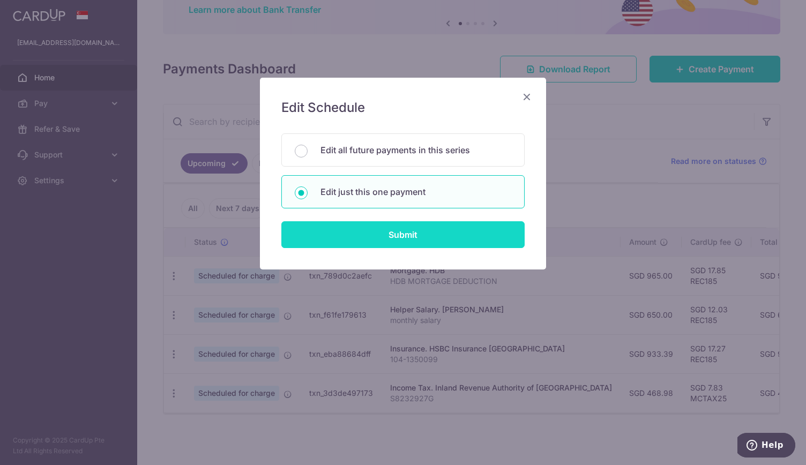
click at [422, 235] on input "Submit" at bounding box center [402, 234] width 243 height 27
radio input "true"
type input "965.00"
type input "[DATE]"
type input "HDB MORTGAGE DEDUCTION"
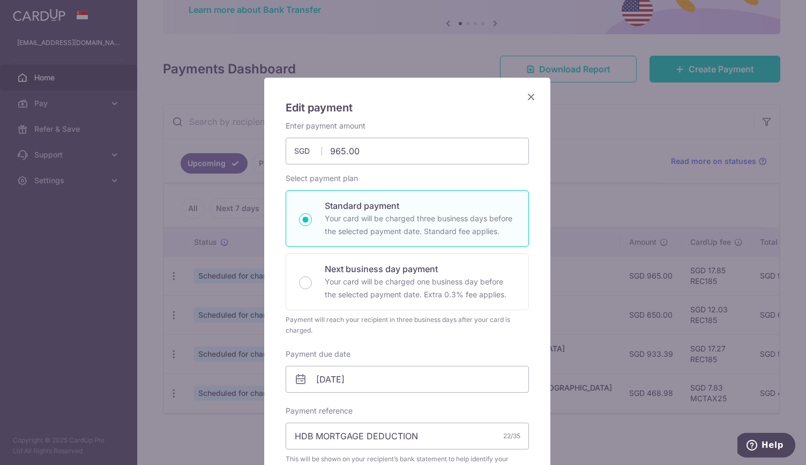
scroll to position [227, 0]
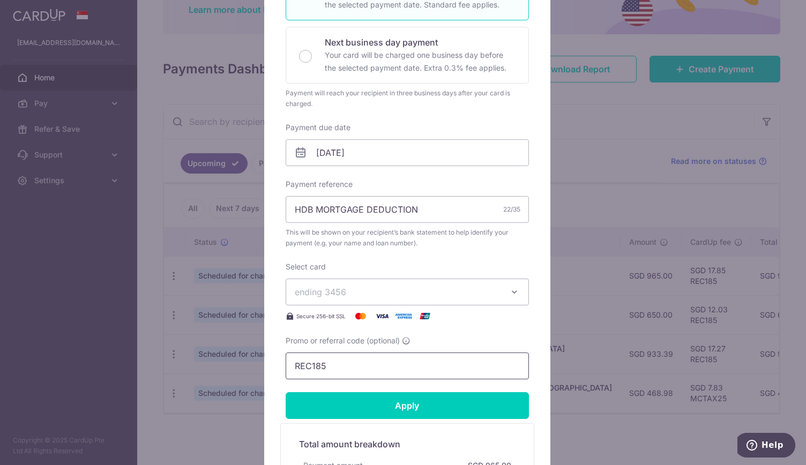
click at [380, 365] on input "REC185" at bounding box center [406, 365] width 243 height 27
paste input "3HOME25R"
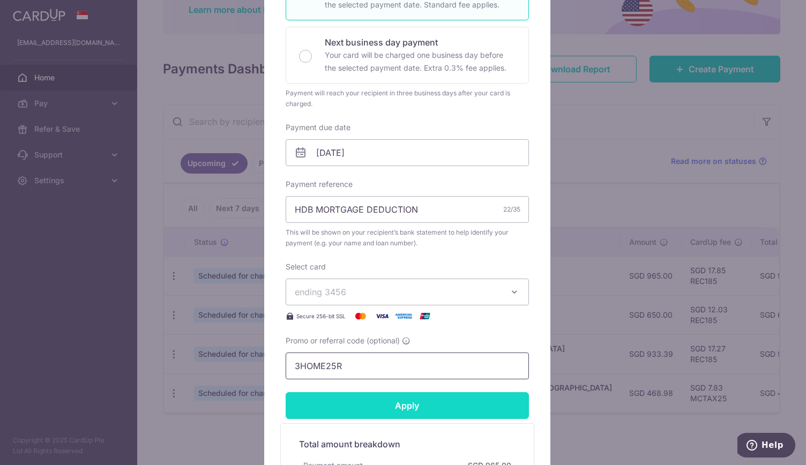
type input "3HOME25R"
click at [356, 408] on input "Apply" at bounding box center [406, 405] width 243 height 27
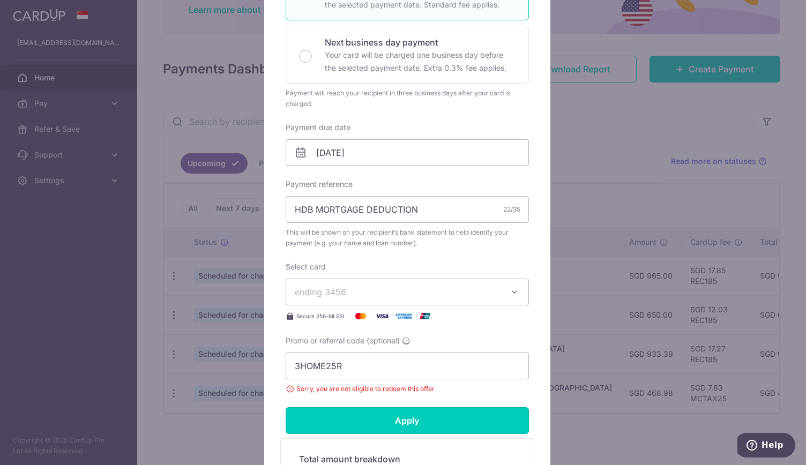
drag, startPoint x: 354, startPoint y: 408, endPoint x: 320, endPoint y: 425, distance: 38.3
click at [320, 425] on input "Apply" at bounding box center [406, 420] width 243 height 27
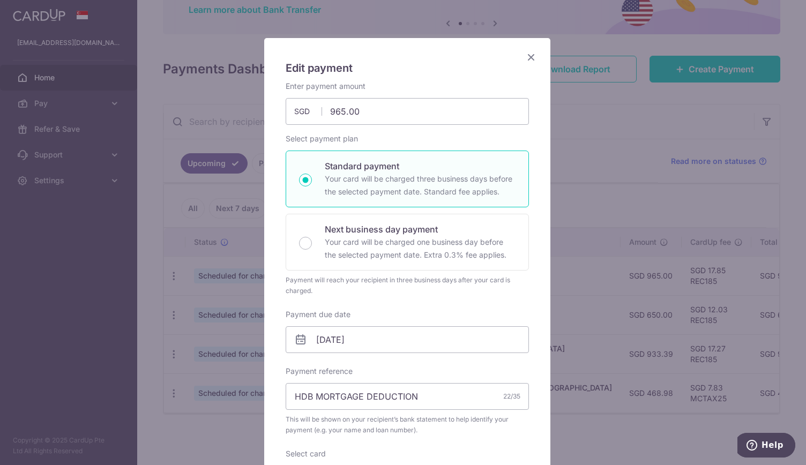
scroll to position [0, 0]
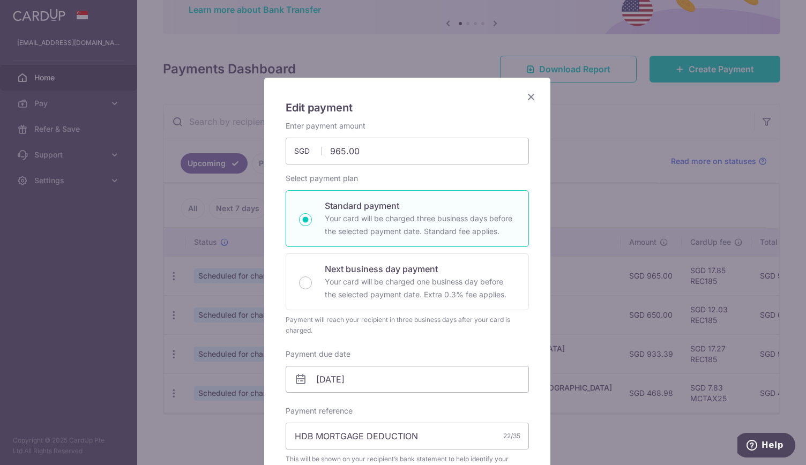
click at [525, 99] on icon "Close" at bounding box center [530, 96] width 13 height 13
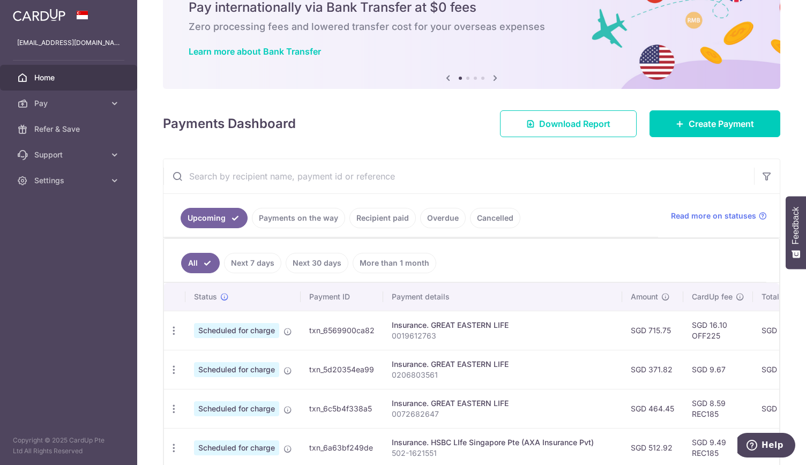
click at [244, 253] on link "Next 7 days" at bounding box center [252, 263] width 57 height 20
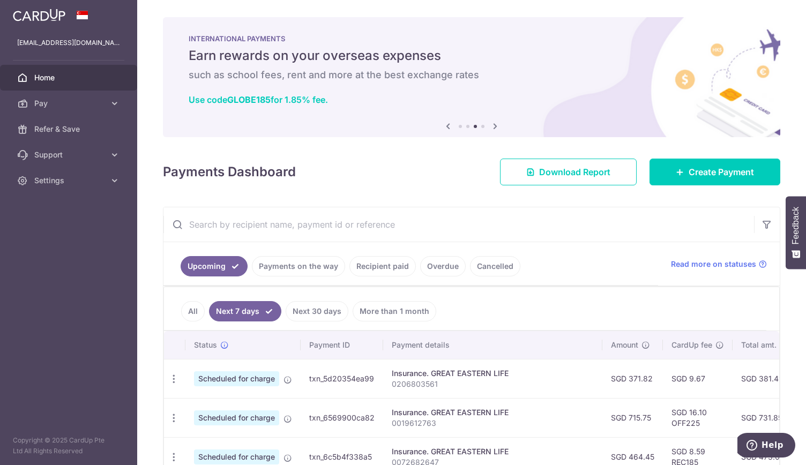
click at [377, 260] on link "Recipient paid" at bounding box center [382, 266] width 66 height 20
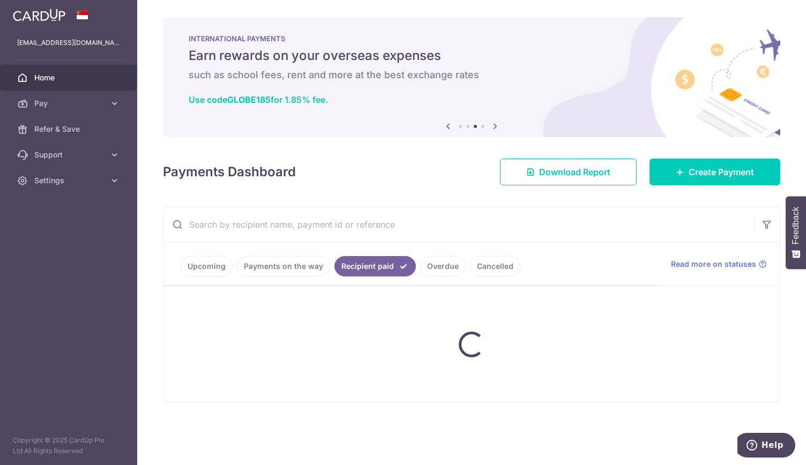
click at [377, 260] on link "Recipient paid" at bounding box center [374, 266] width 81 height 20
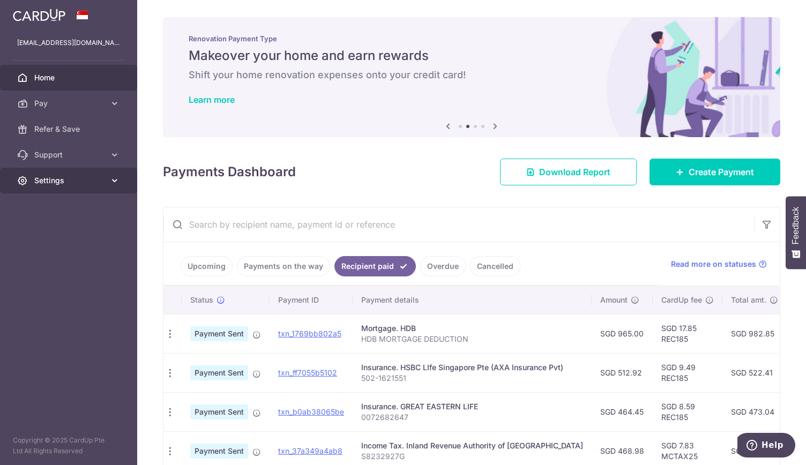
click at [43, 190] on link "Settings" at bounding box center [68, 181] width 137 height 26
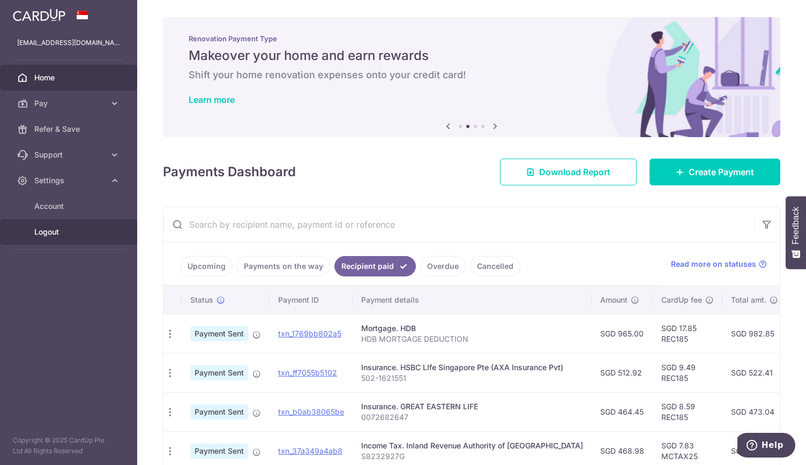
click at [34, 226] on link "Logout" at bounding box center [68, 232] width 137 height 26
